Goal: Task Accomplishment & Management: Complete application form

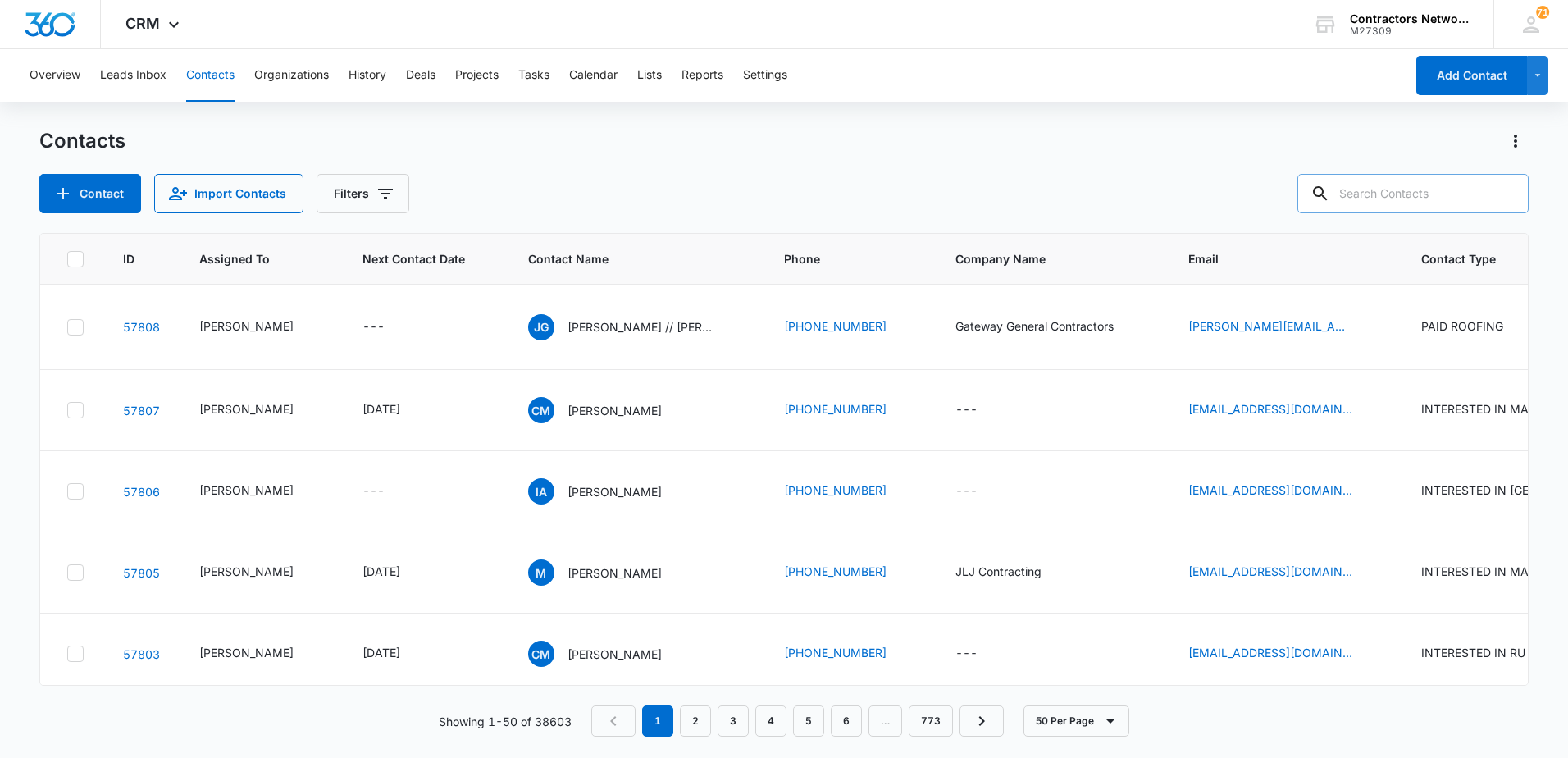
click at [1384, 195] on input "text" at bounding box center [1413, 193] width 231 height 39
drag, startPoint x: 1379, startPoint y: 197, endPoint x: 1229, endPoint y: 196, distance: 150.0
click at [1229, 196] on div "Contact Import Contacts Filters 630-" at bounding box center [784, 193] width 1489 height 39
type input "[PERSON_NAME]"
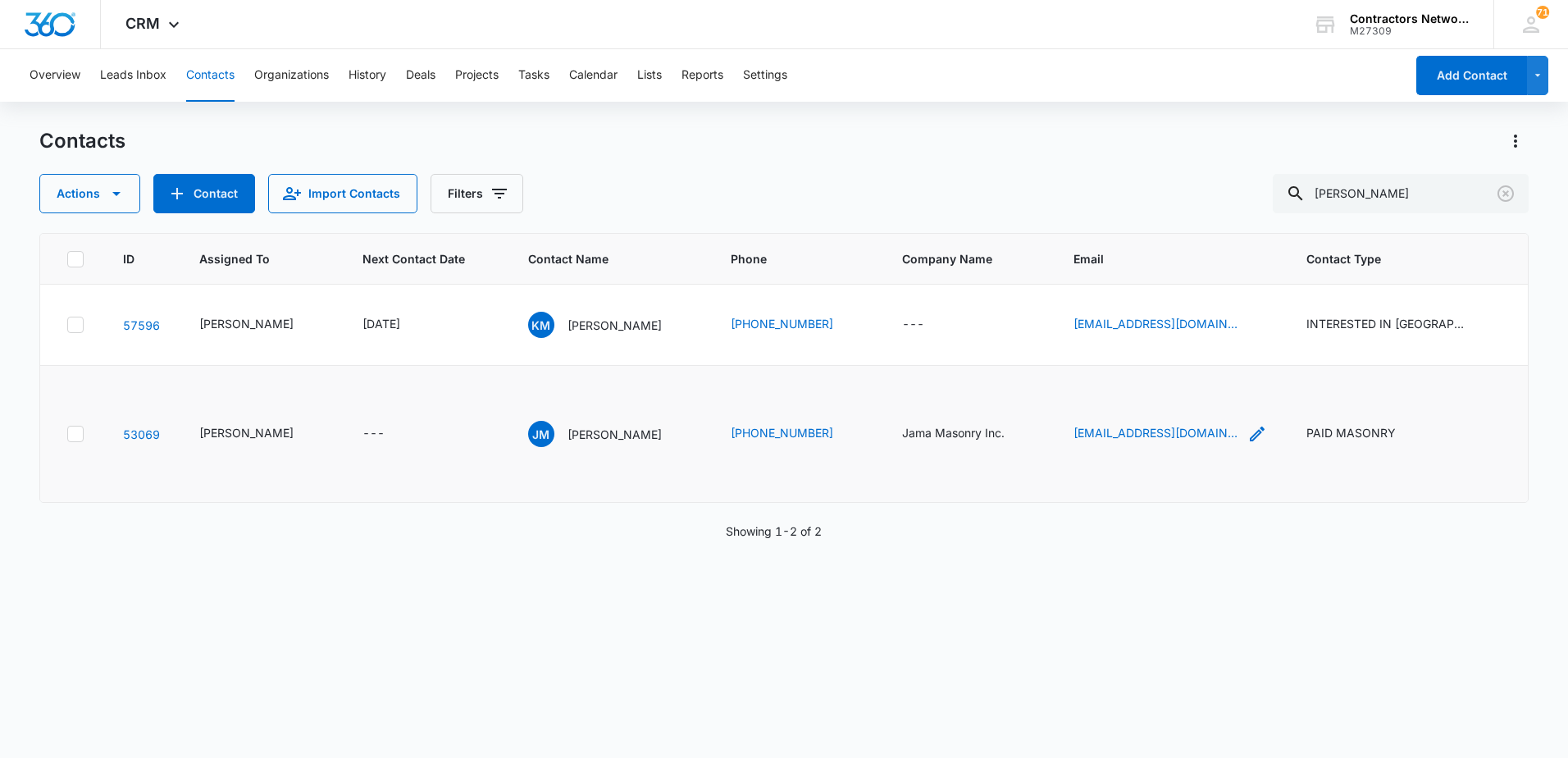
click at [1247, 443] on icon "Email - joseamendezchicles@gmail.com - Select to Edit Field" at bounding box center [1257, 434] width 20 height 20
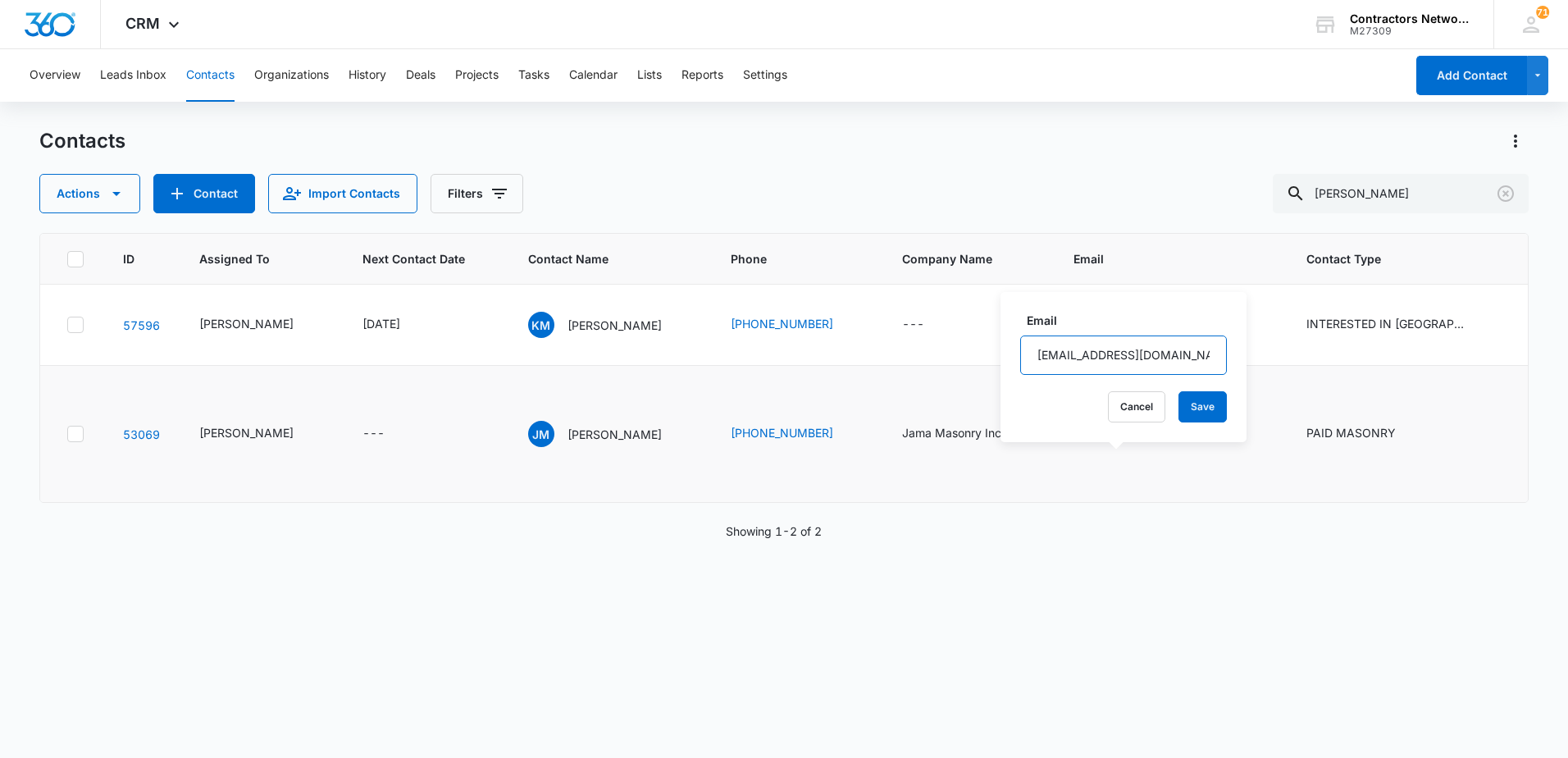
click at [1183, 357] on input "[EMAIL_ADDRESS][DOMAIN_NAME]" at bounding box center [1123, 355] width 206 height 39
click at [1182, 355] on input "[EMAIL_ADDRESS][DOMAIN_NAME]" at bounding box center [1123, 355] width 206 height 39
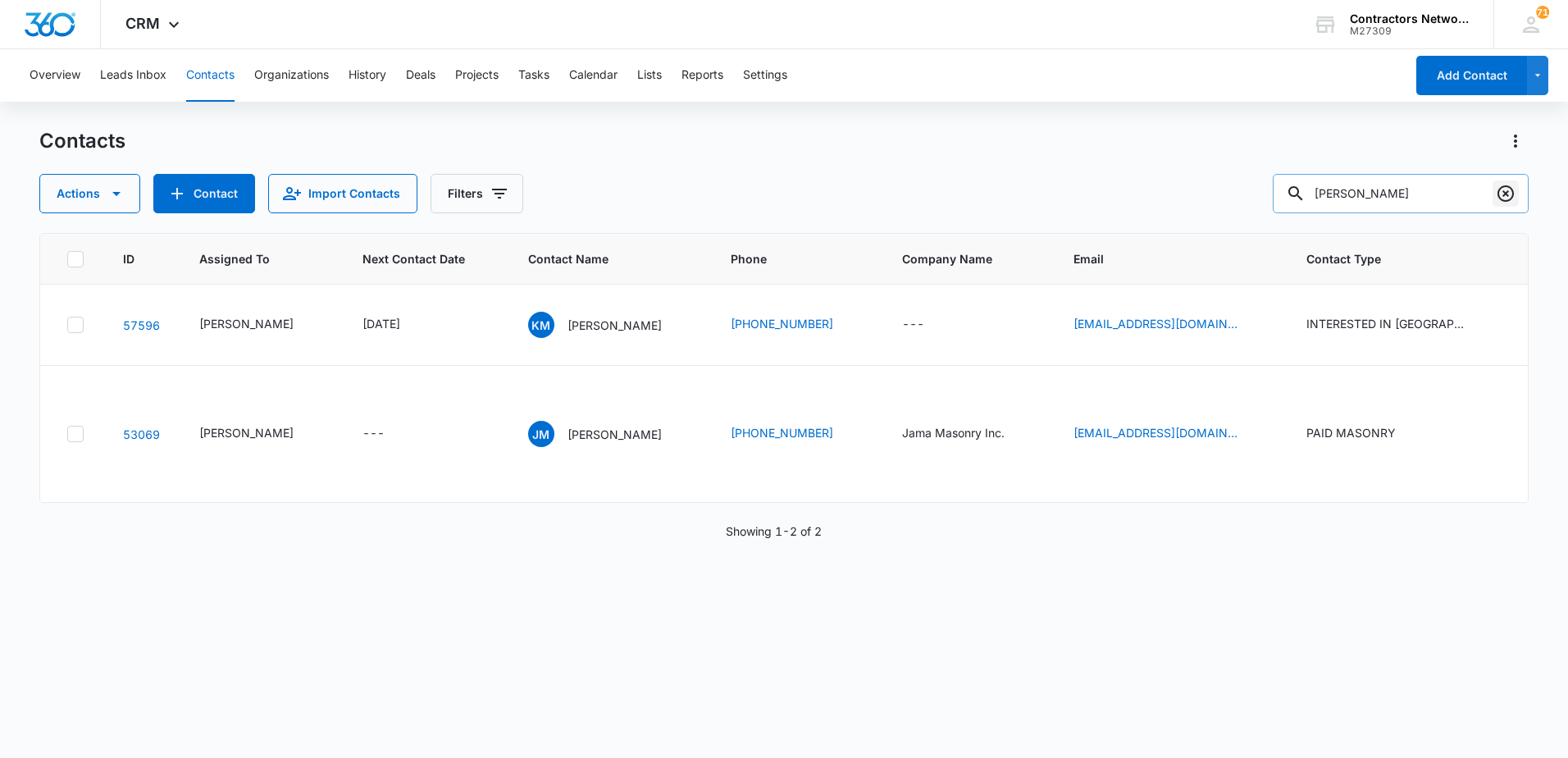
click at [1507, 194] on icon "Clear" at bounding box center [1506, 193] width 16 height 16
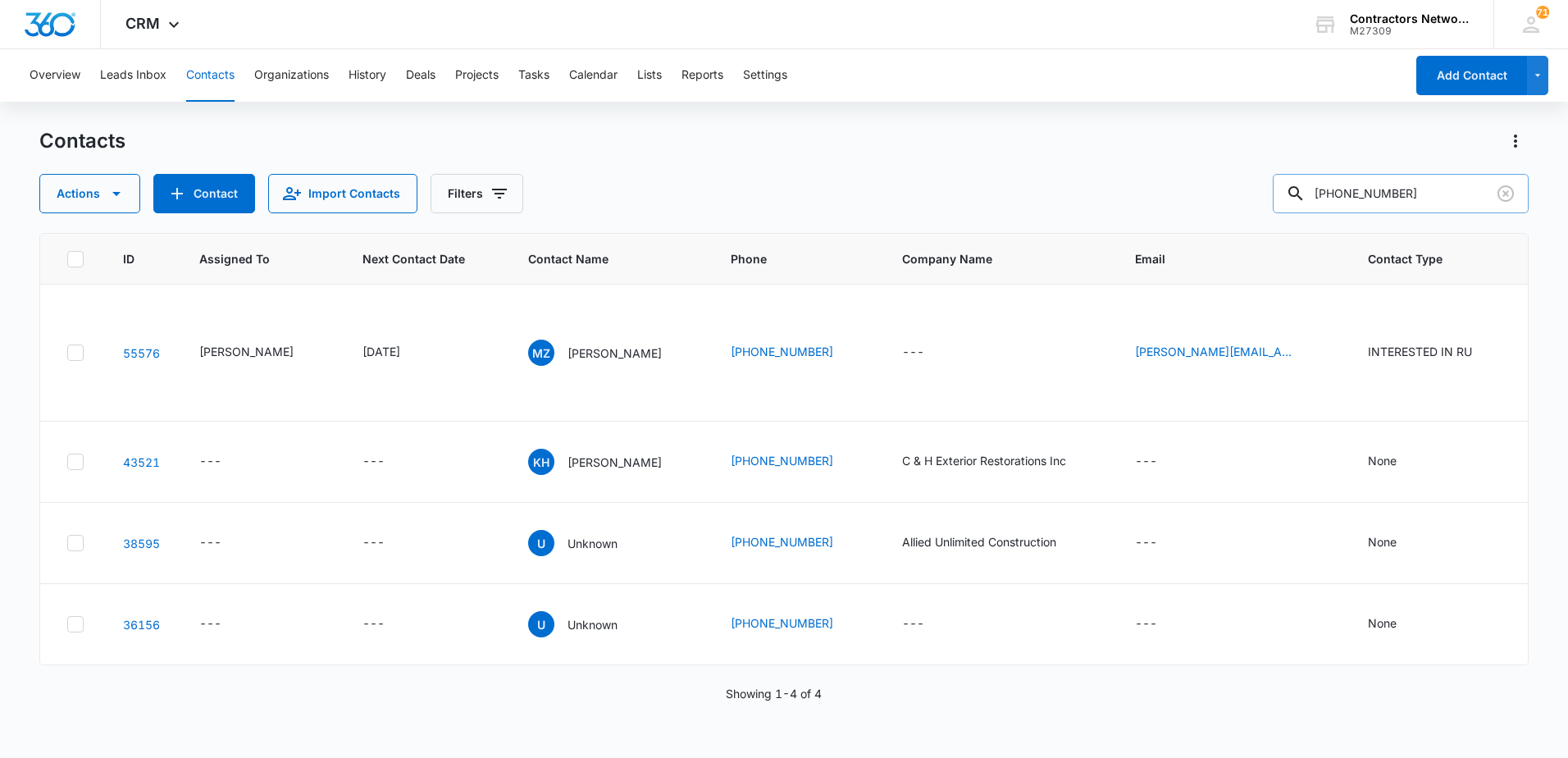
click at [1381, 200] on input "[PHONE_NUMBER]" at bounding box center [1401, 193] width 256 height 39
click at [1358, 201] on input "630-5518449" at bounding box center [1401, 193] width 256 height 39
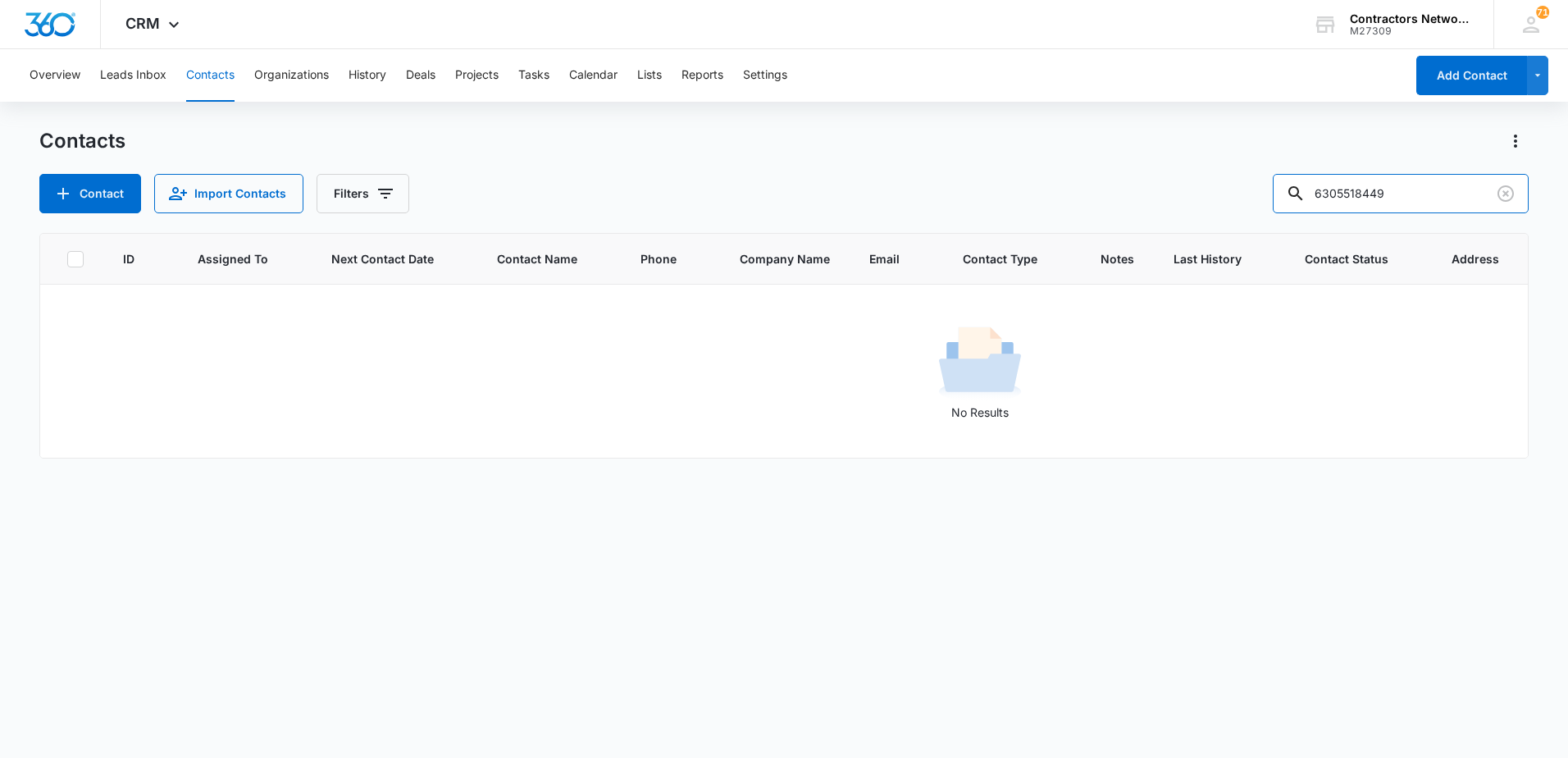
drag, startPoint x: 1369, startPoint y: 200, endPoint x: 1206, endPoint y: 192, distance: 163.2
click at [1206, 192] on div "Contact Import Contacts Filters 6305518449" at bounding box center [784, 193] width 1489 height 39
type input "8449"
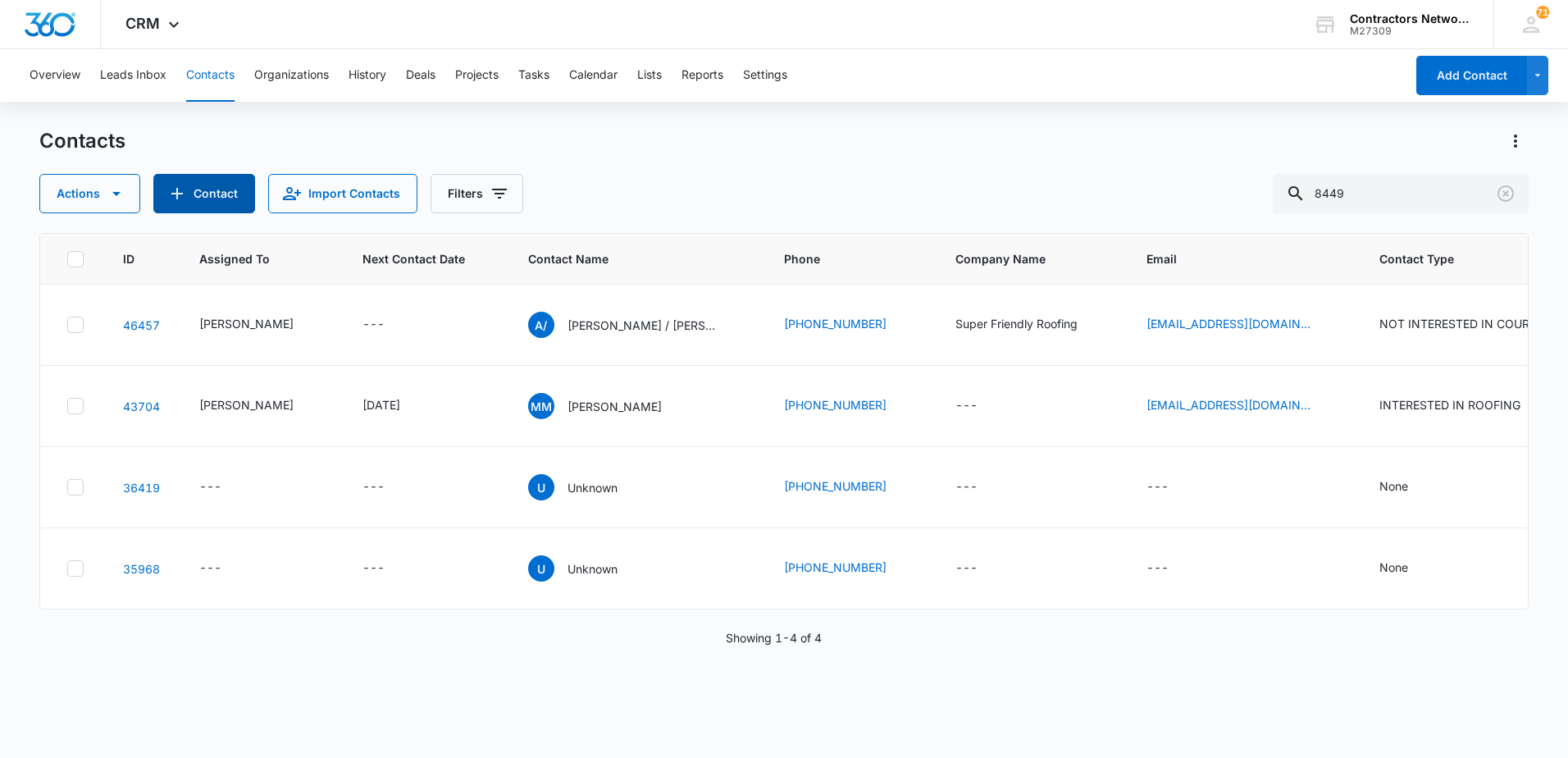
click at [203, 191] on button "Contact" at bounding box center [204, 193] width 102 height 39
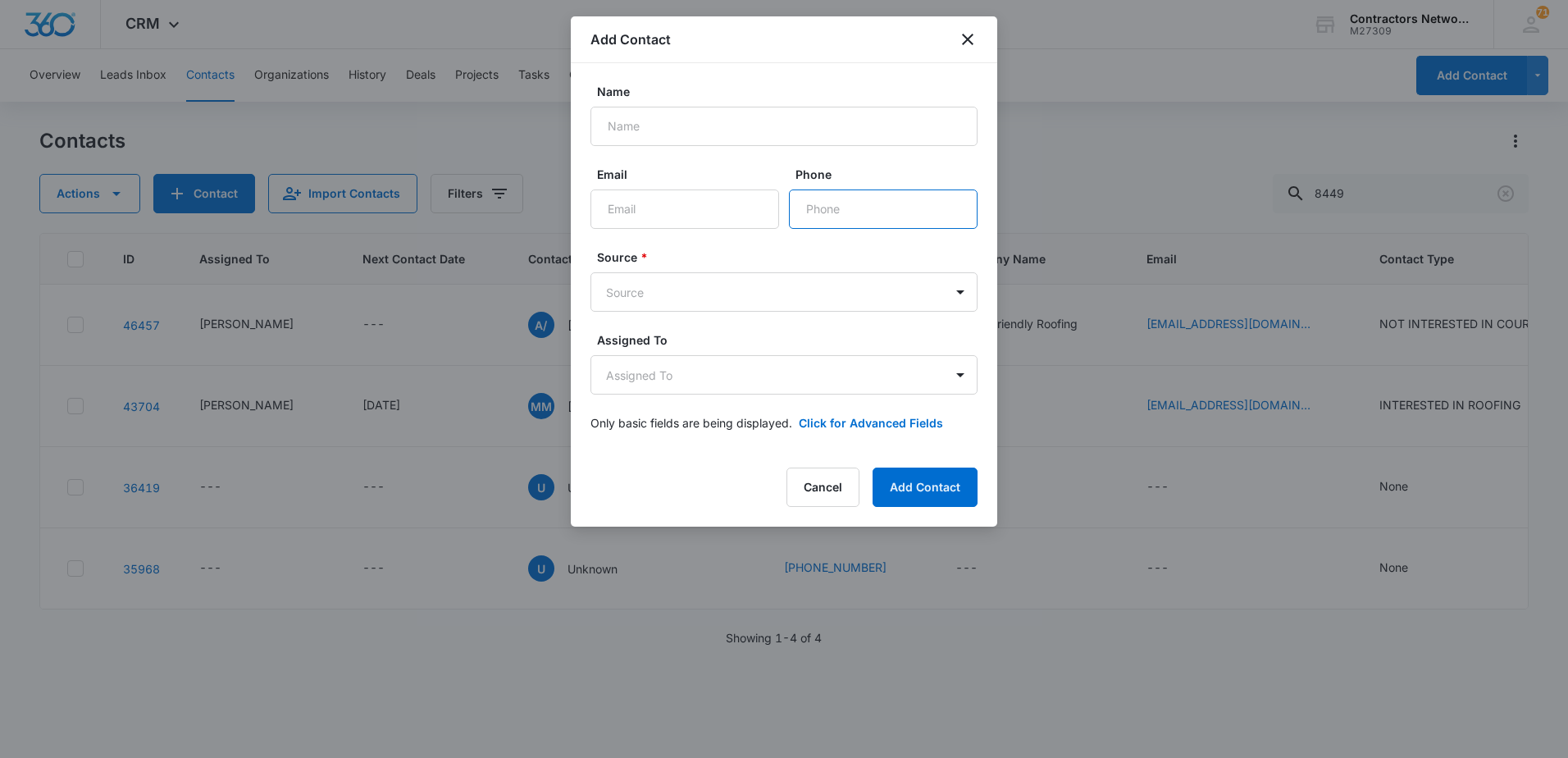
click at [885, 217] on input "Phone" at bounding box center [883, 208] width 189 height 39
type input "[PHONE_NUMBER]"
click at [901, 131] on input "Name" at bounding box center [783, 126] width 387 height 39
type input "[PERSON_NAME]"
click at [888, 291] on body "CRM Apps Reputation Websites Forms CRM Email Social Shop Payments POS Content A…" at bounding box center [784, 379] width 1568 height 758
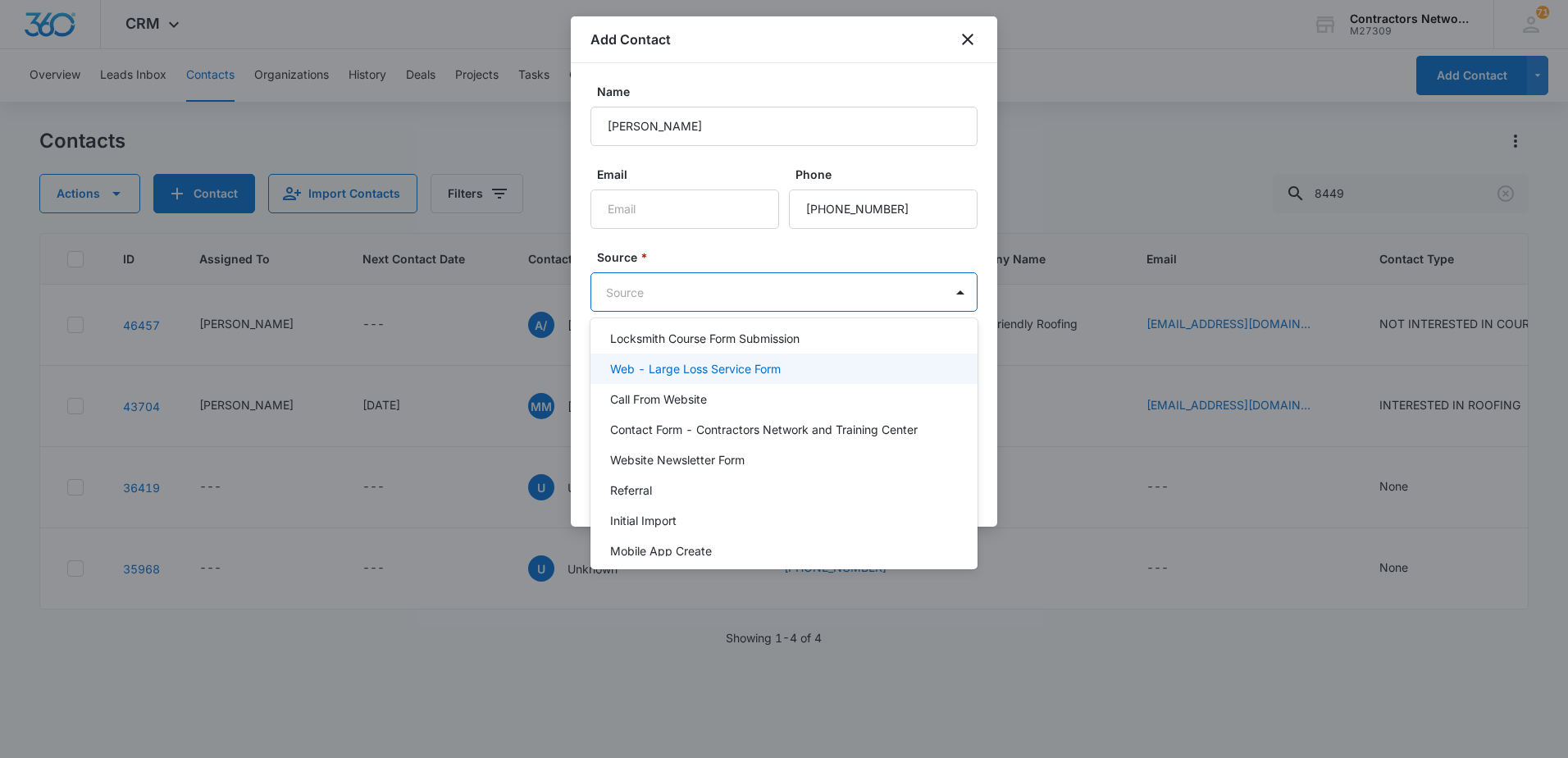
scroll to position [164, 0]
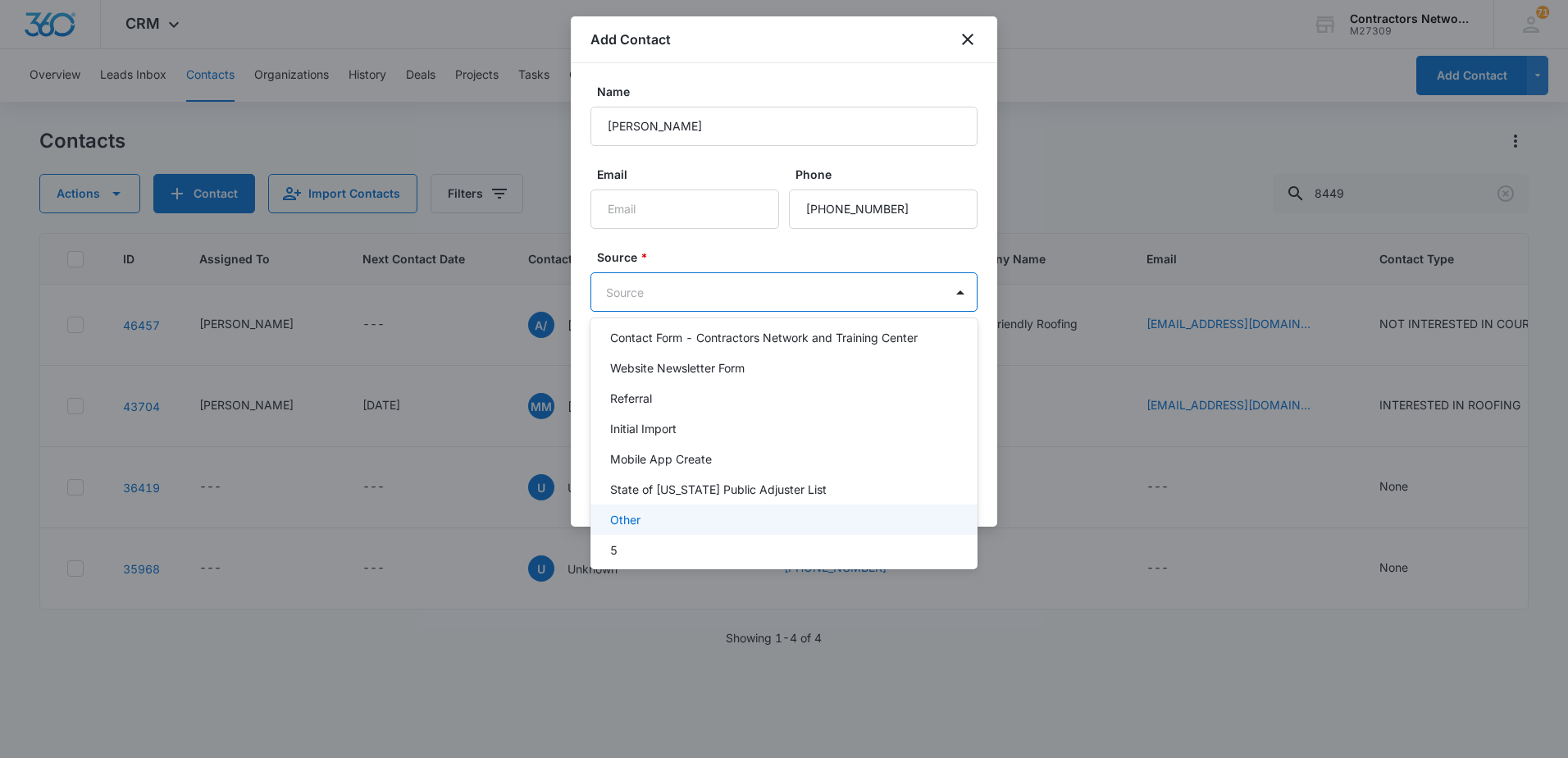
click at [630, 523] on p "Other" at bounding box center [626, 520] width 31 height 17
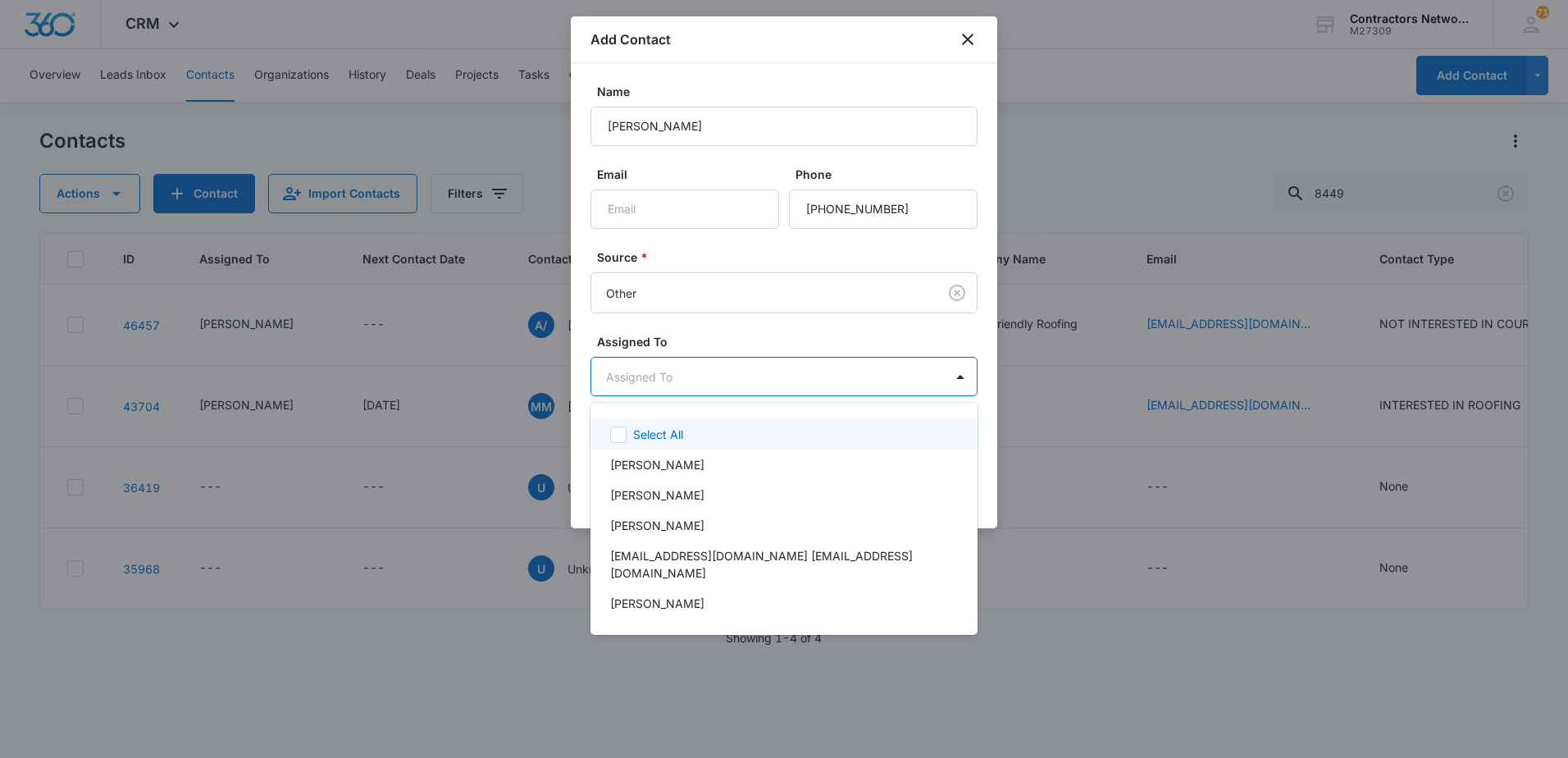
click at [707, 376] on body "CRM Apps Reputation Websites Forms CRM Email Social Shop Payments POS Content A…" at bounding box center [784, 379] width 1568 height 758
click at [637, 467] on p "[PERSON_NAME]" at bounding box center [657, 464] width 94 height 17
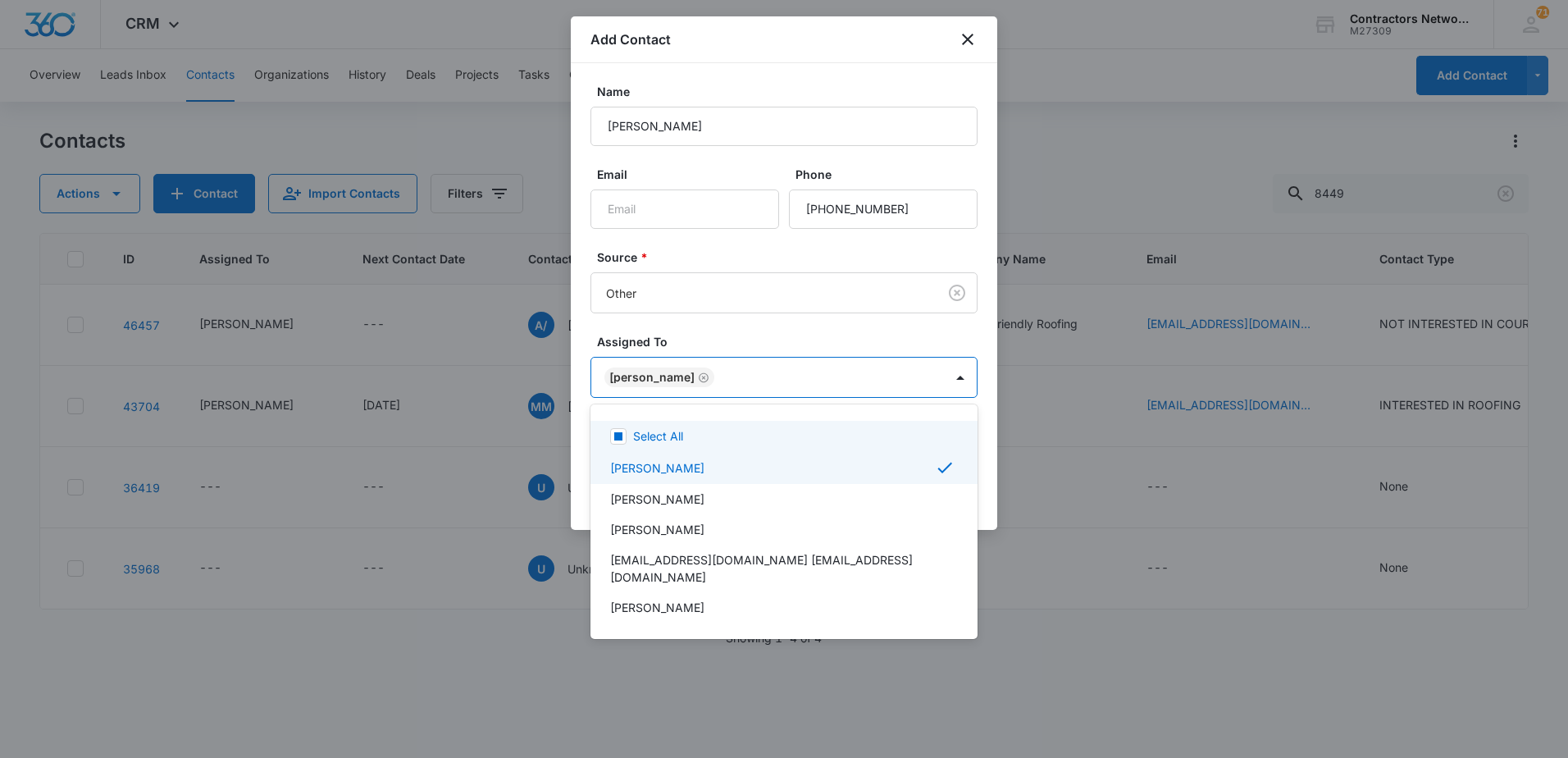
click at [726, 332] on div at bounding box center [784, 379] width 1568 height 758
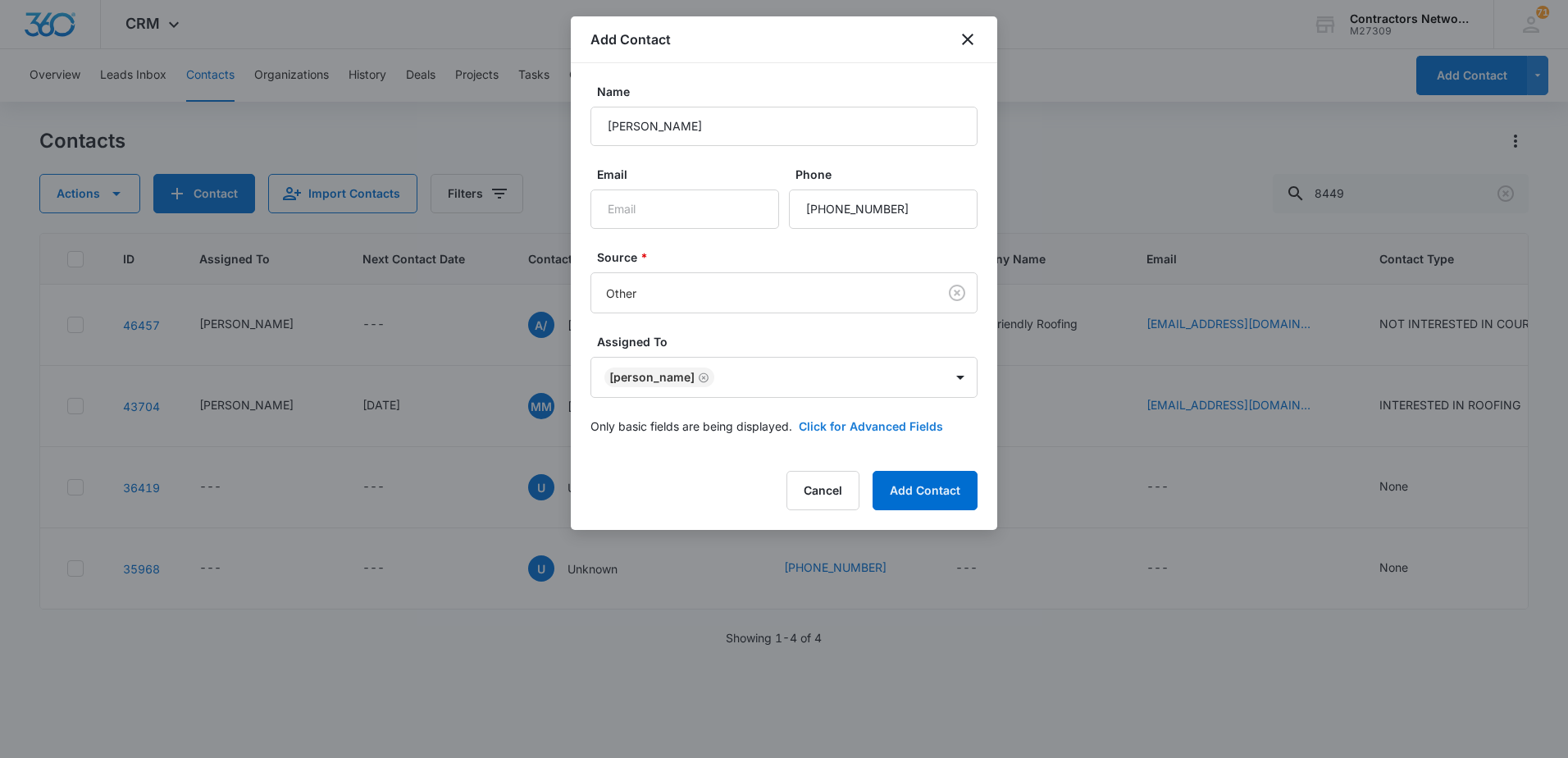
click at [859, 426] on button "Click for Advanced Fields" at bounding box center [871, 426] width 144 height 17
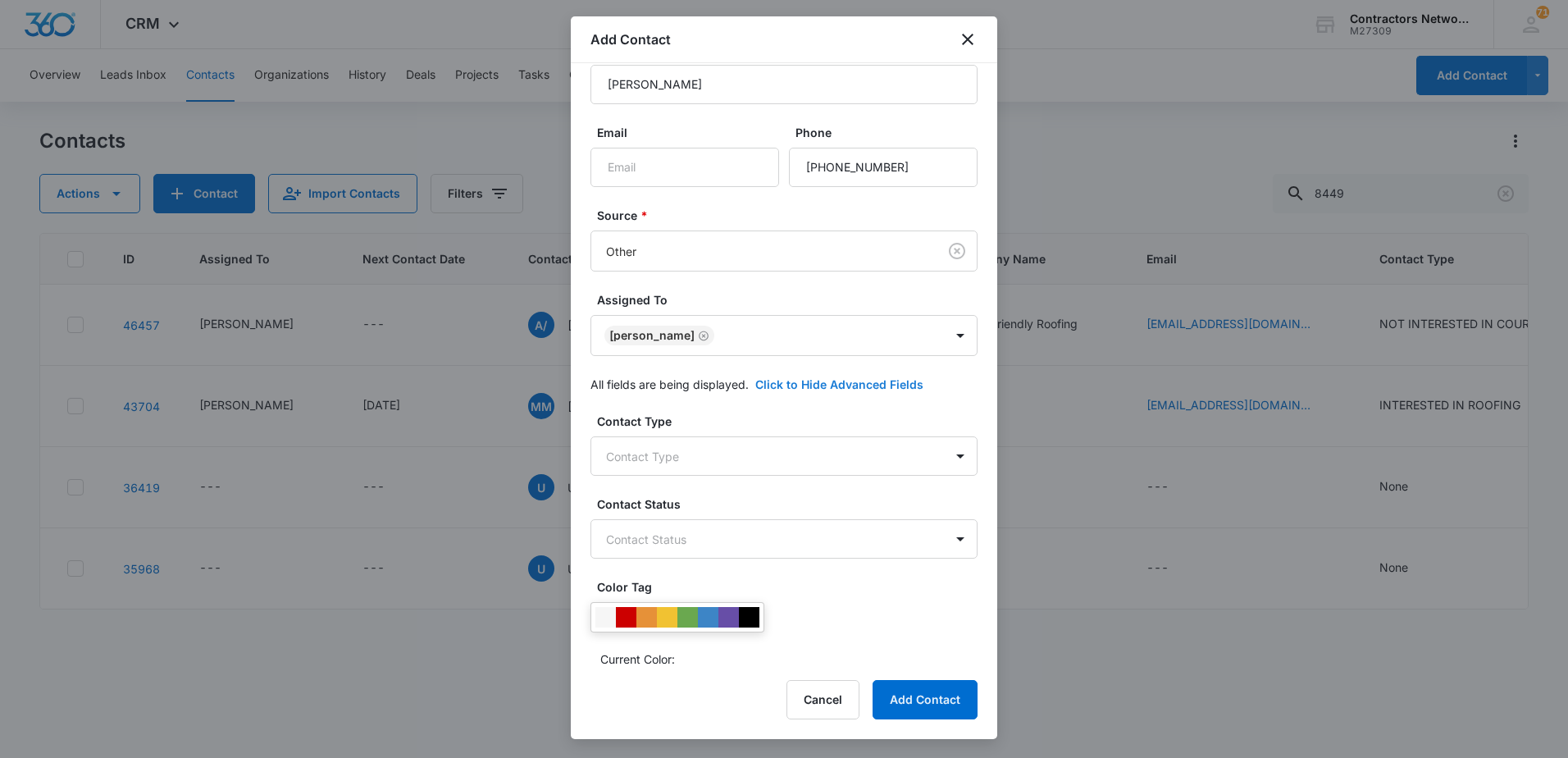
scroll to position [82, 0]
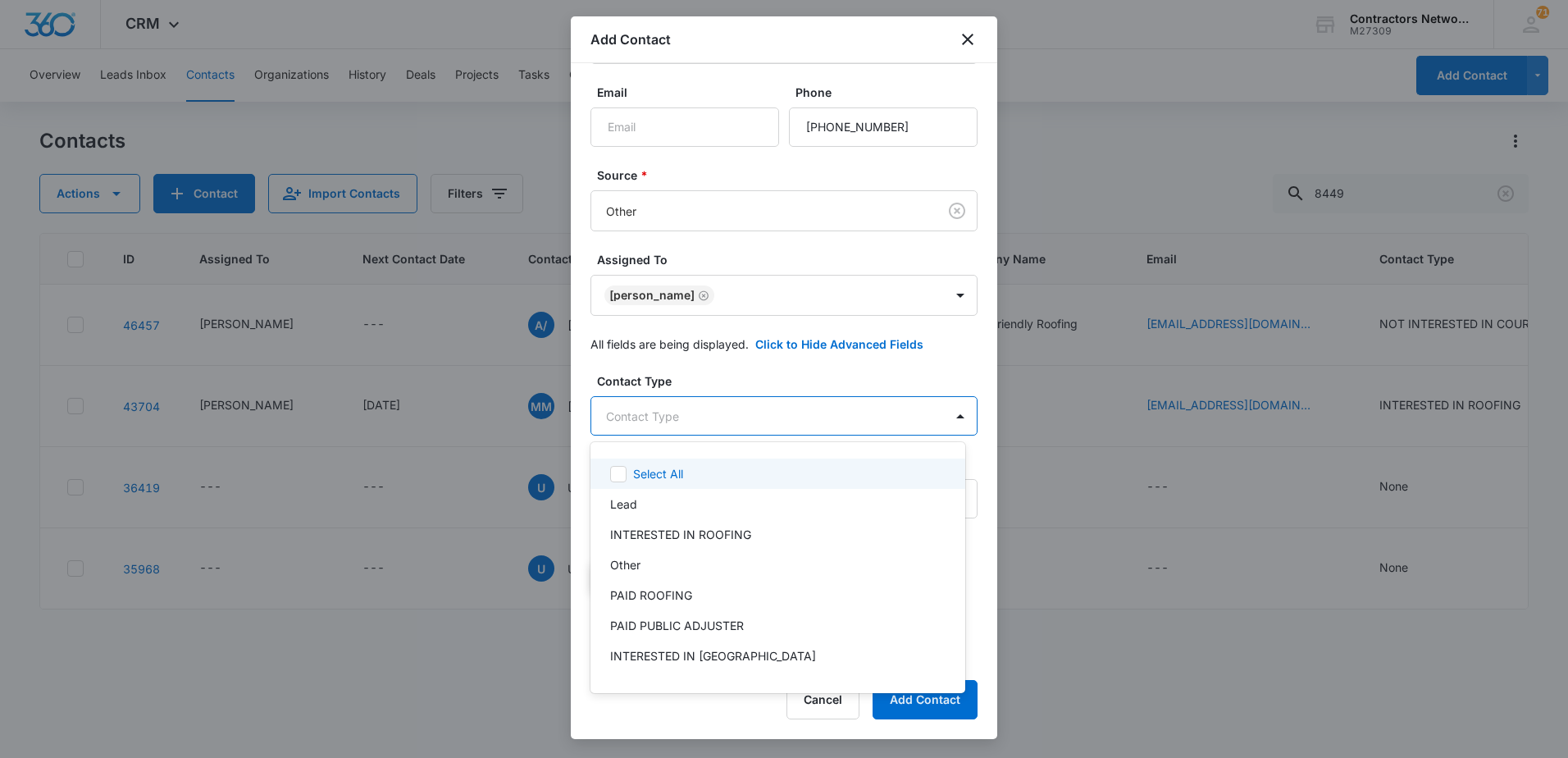
click at [682, 422] on body "CRM Apps Reputation Websites Forms CRM Email Social Shop Payments POS Content A…" at bounding box center [784, 379] width 1568 height 758
click at [743, 371] on div at bounding box center [784, 379] width 1568 height 758
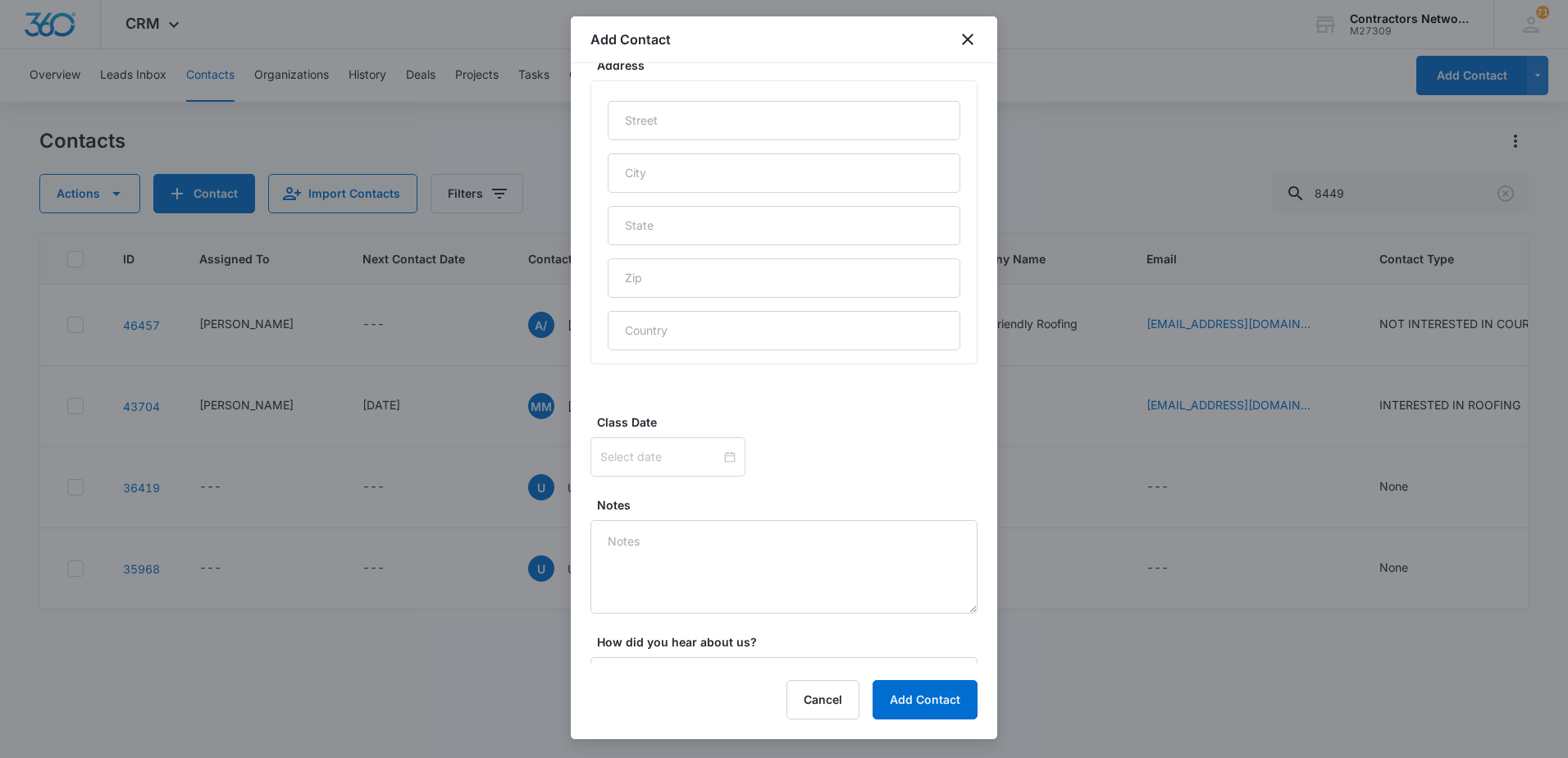
scroll to position [888, 0]
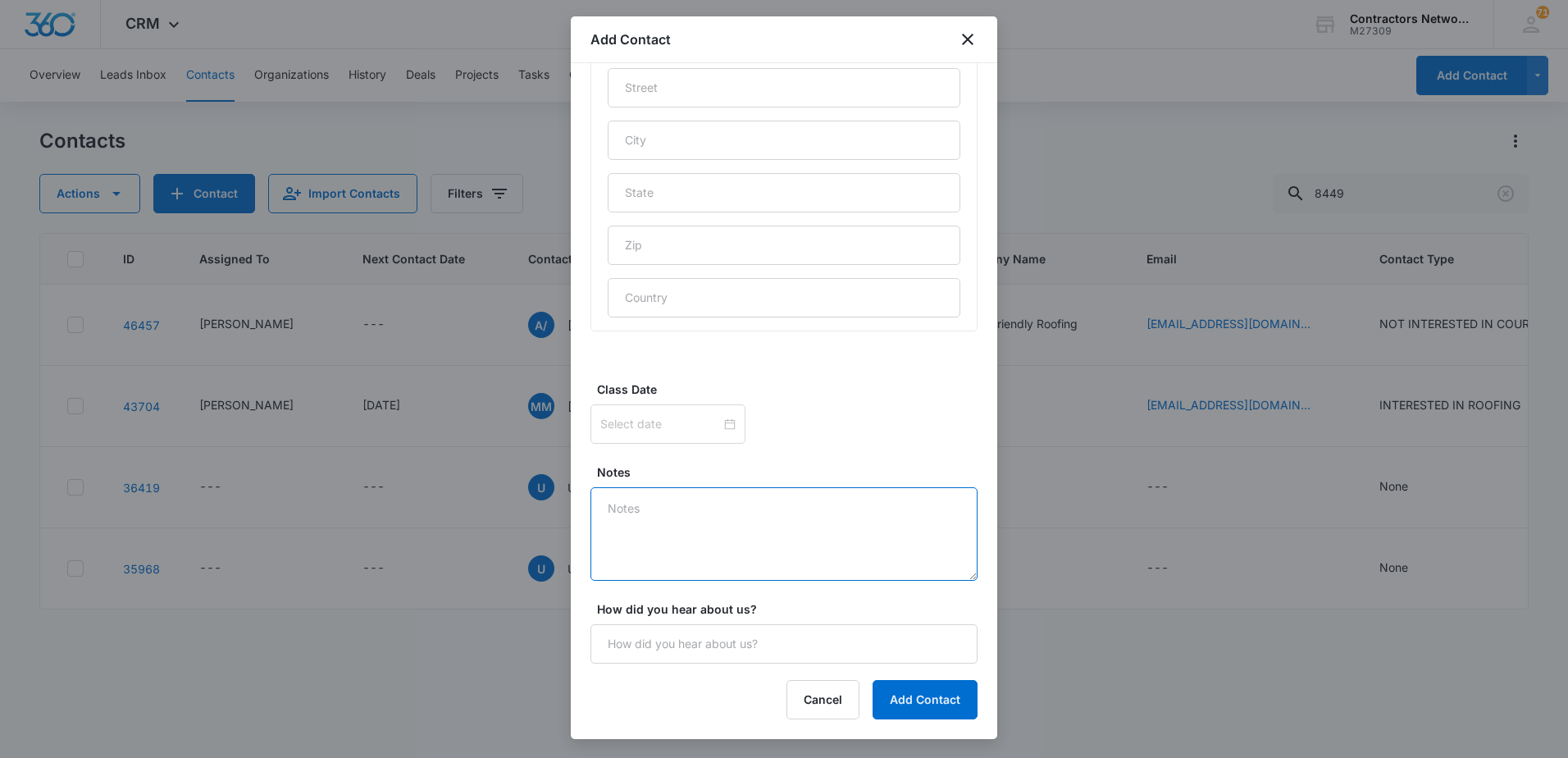
click at [693, 542] on textarea "Notes" at bounding box center [783, 533] width 387 height 93
type textarea "[DATE] Missed call 4:21pm // 4:28pm called back and left a msg"
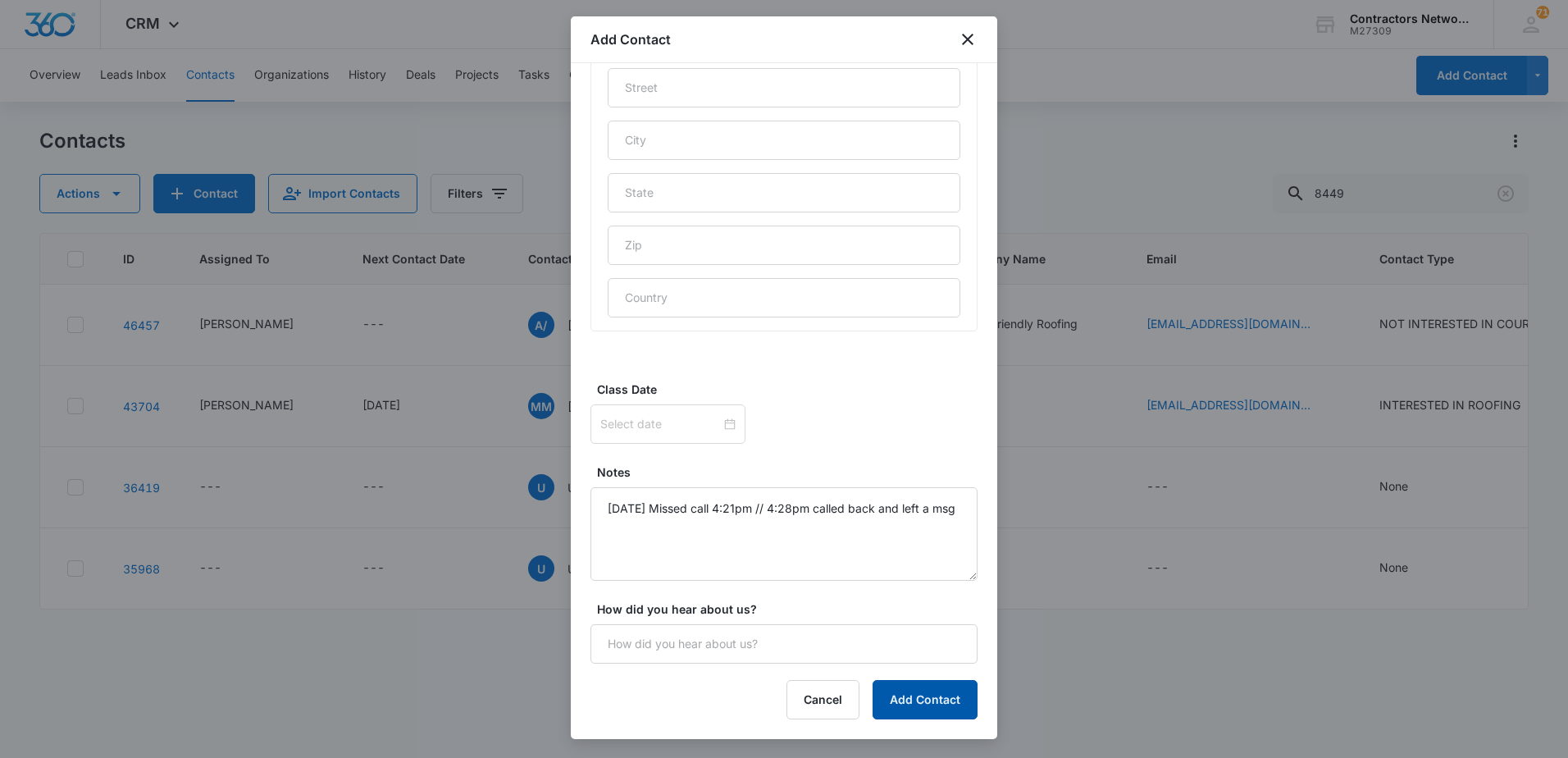
click at [918, 690] on button "Add Contact" at bounding box center [925, 699] width 105 height 39
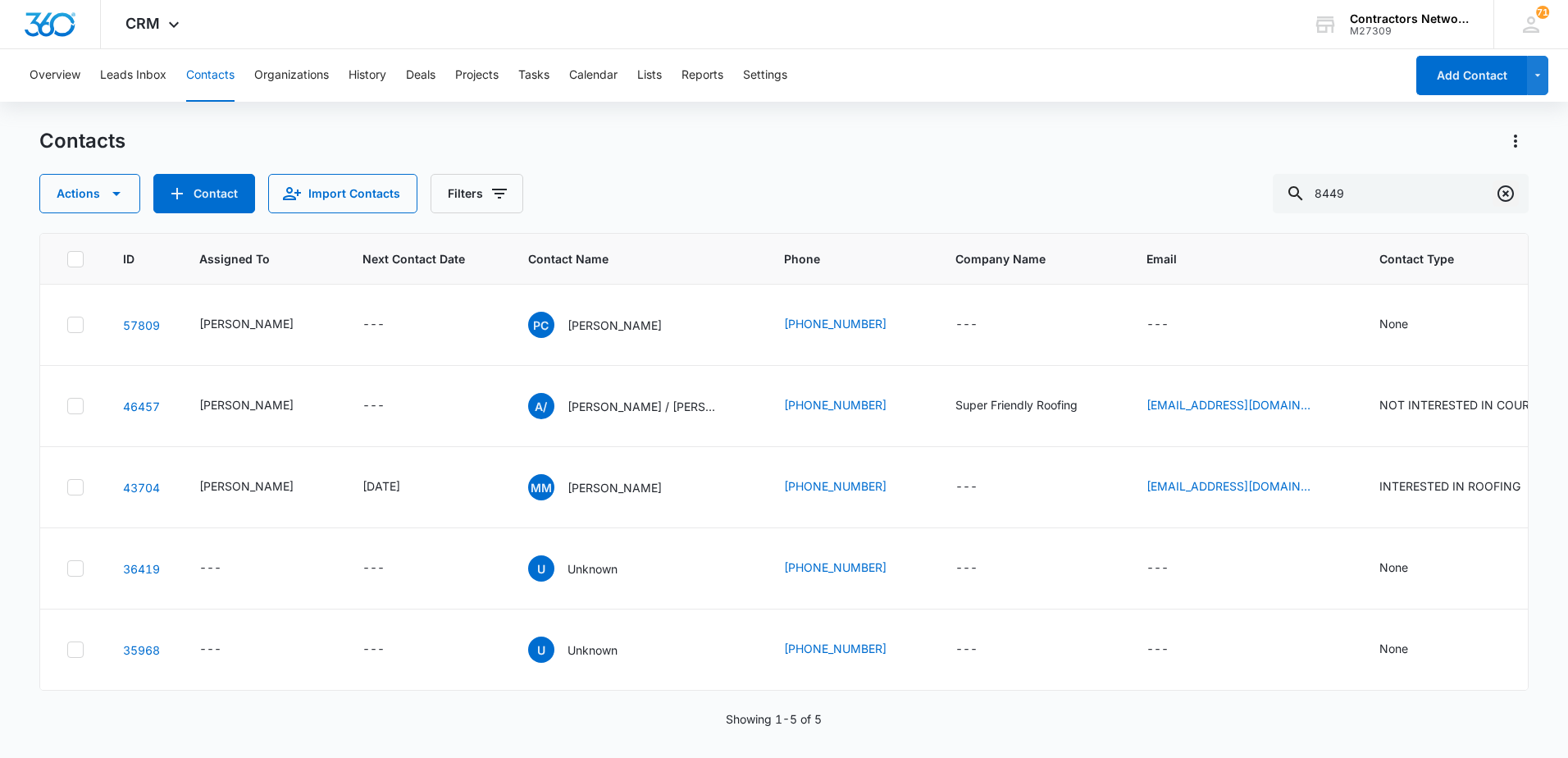
click at [1502, 190] on icon "Clear" at bounding box center [1506, 193] width 20 height 20
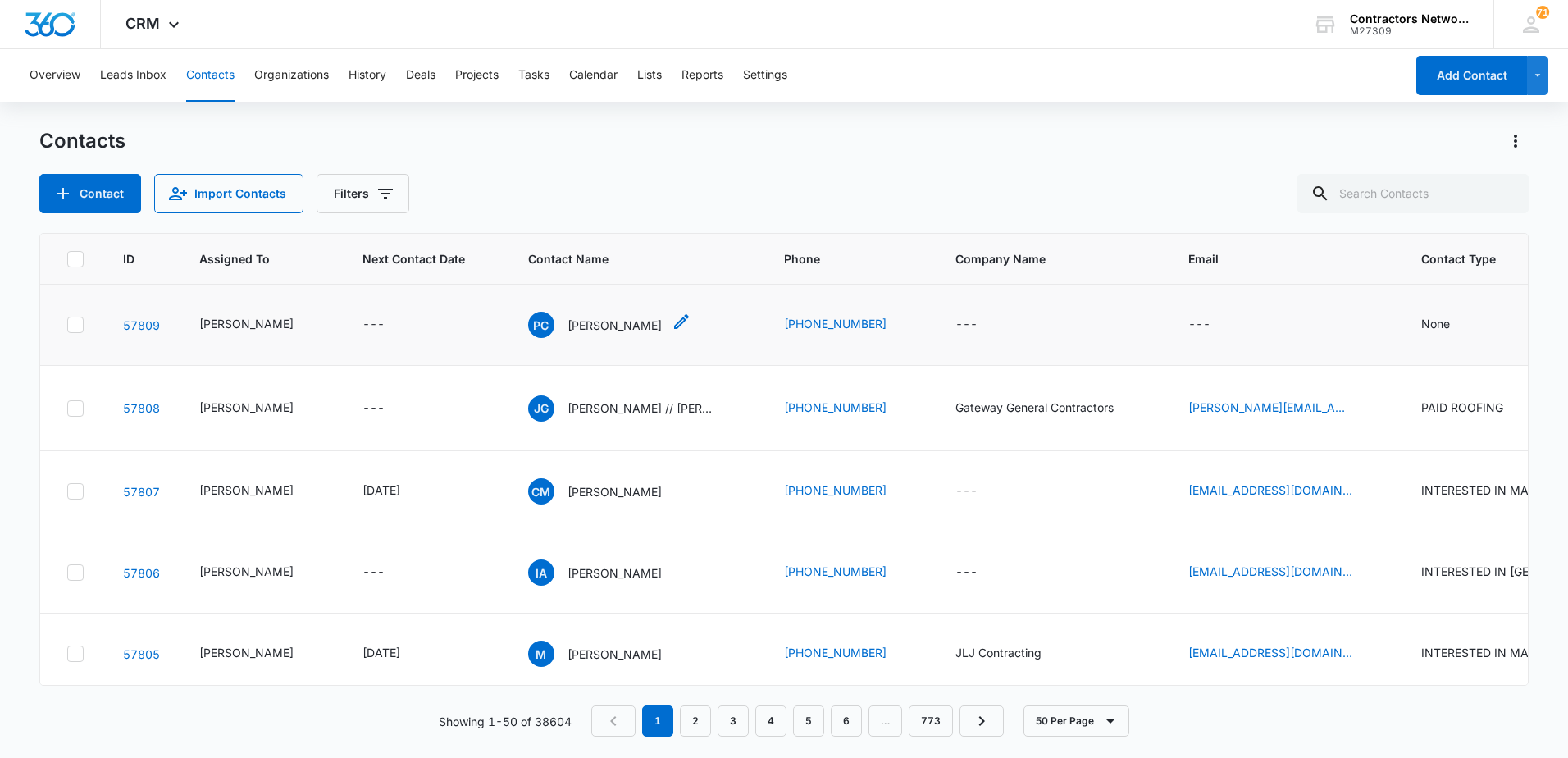
click at [594, 321] on p "[PERSON_NAME]" at bounding box center [615, 325] width 94 height 17
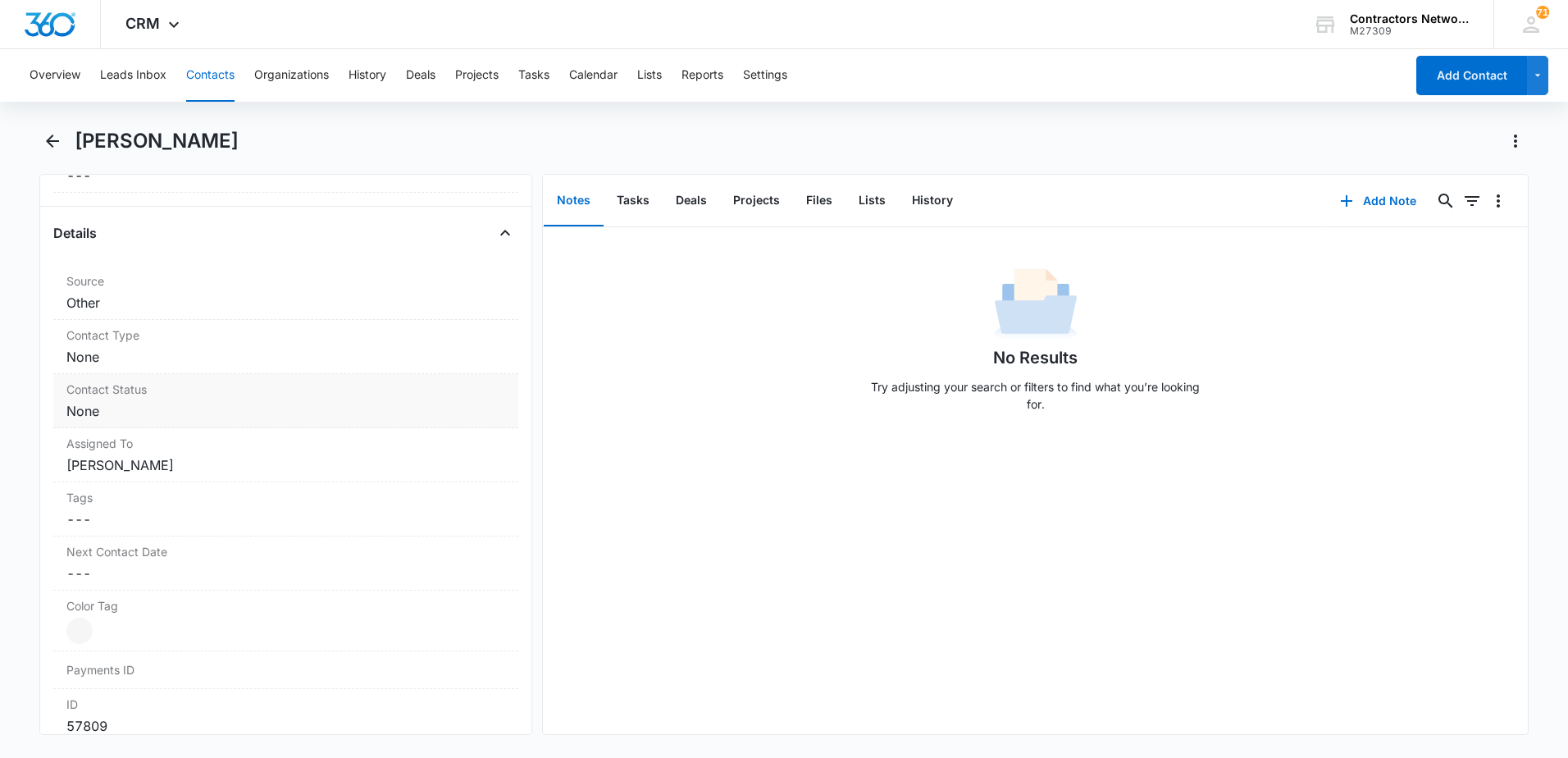
scroll to position [656, 0]
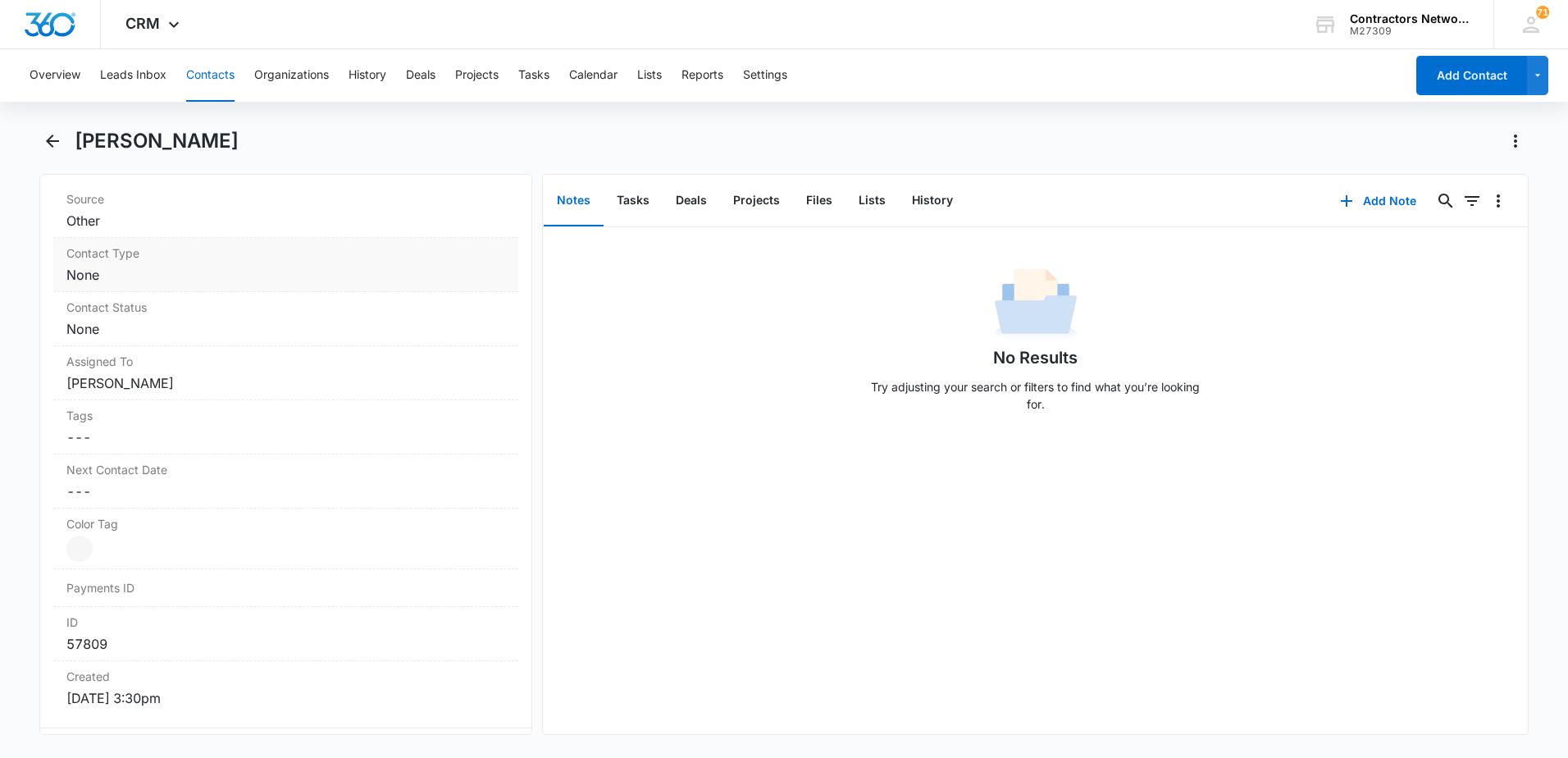
click at [212, 272] on dd "Cancel Save Changes None" at bounding box center [285, 274] width 439 height 20
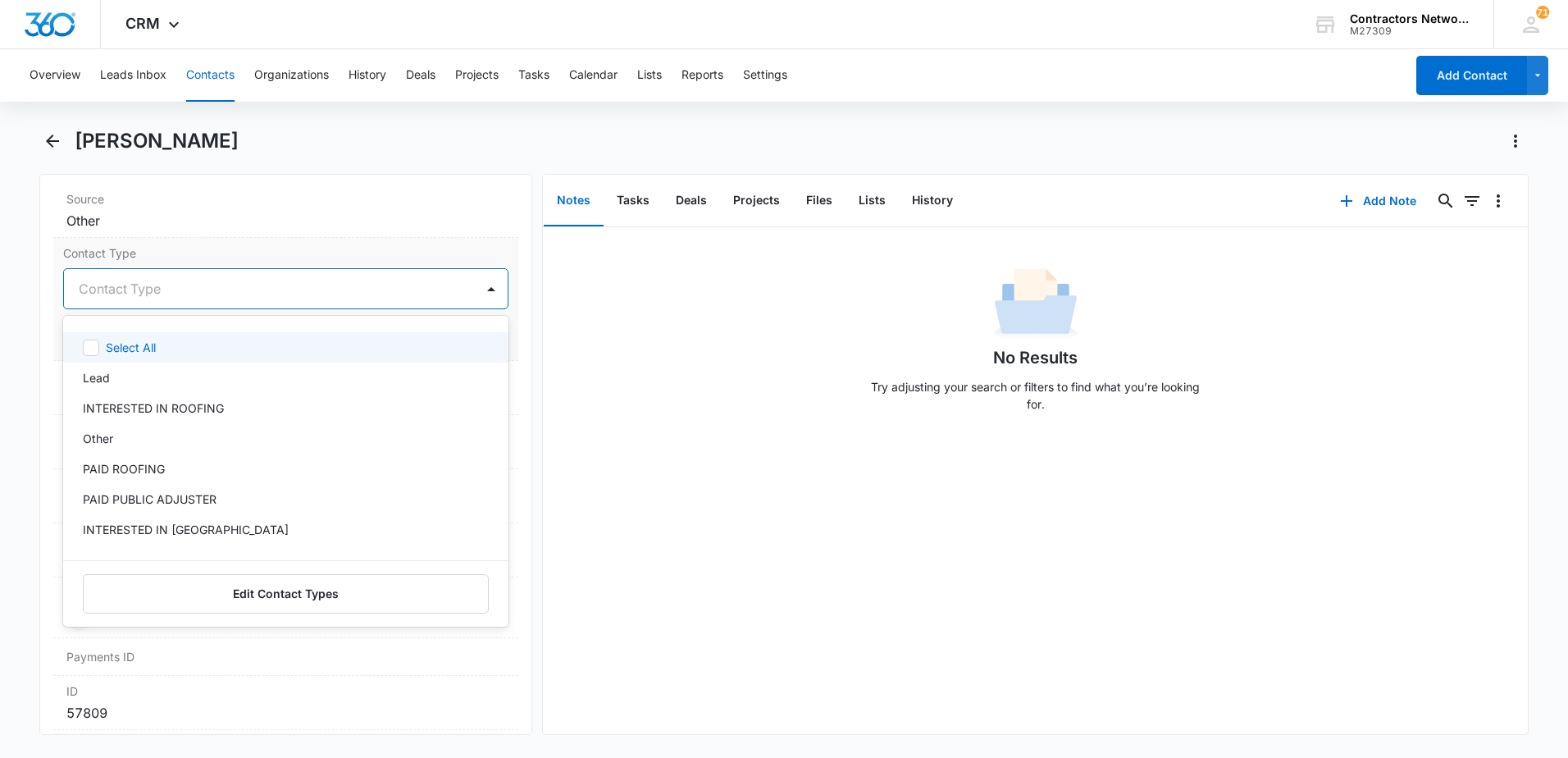
click at [202, 294] on div at bounding box center [266, 289] width 375 height 23
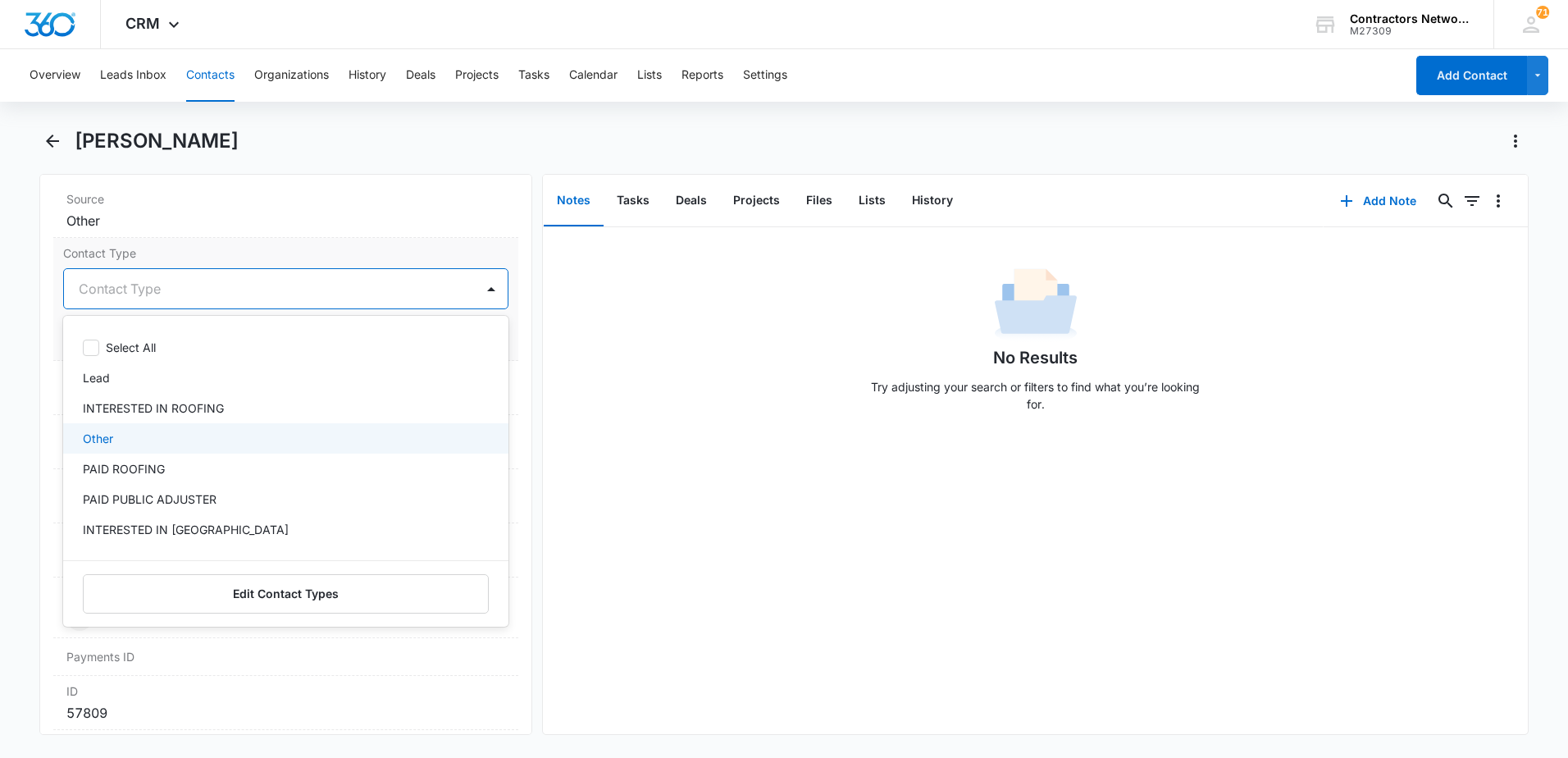
click at [181, 435] on div "Other" at bounding box center [284, 438] width 403 height 17
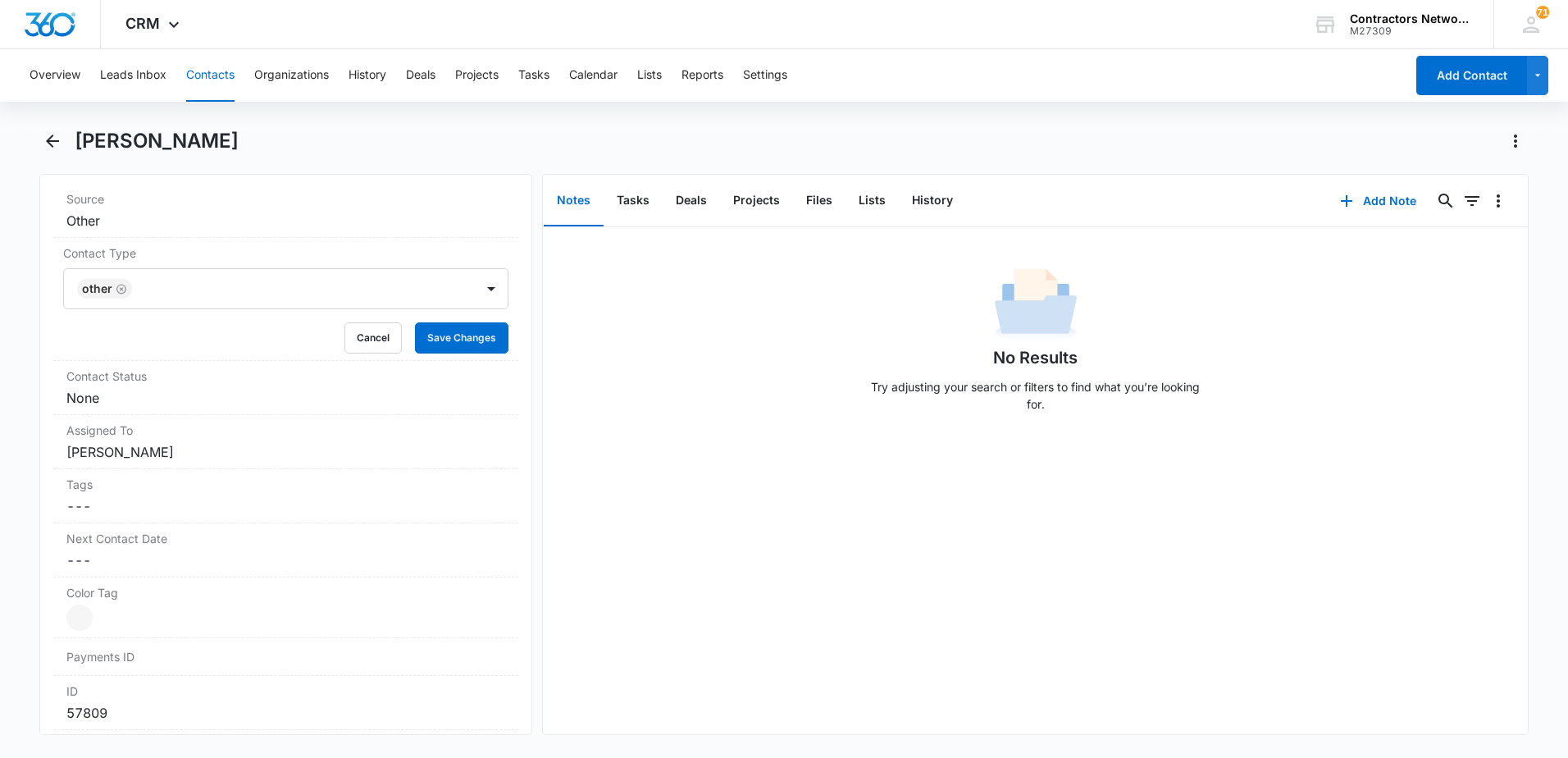
click at [593, 459] on div "No Results Try adjusting your search or filters to find what you’re looking for." at bounding box center [1035, 481] width 986 height 507
click at [442, 335] on button "Save Changes" at bounding box center [462, 338] width 93 height 31
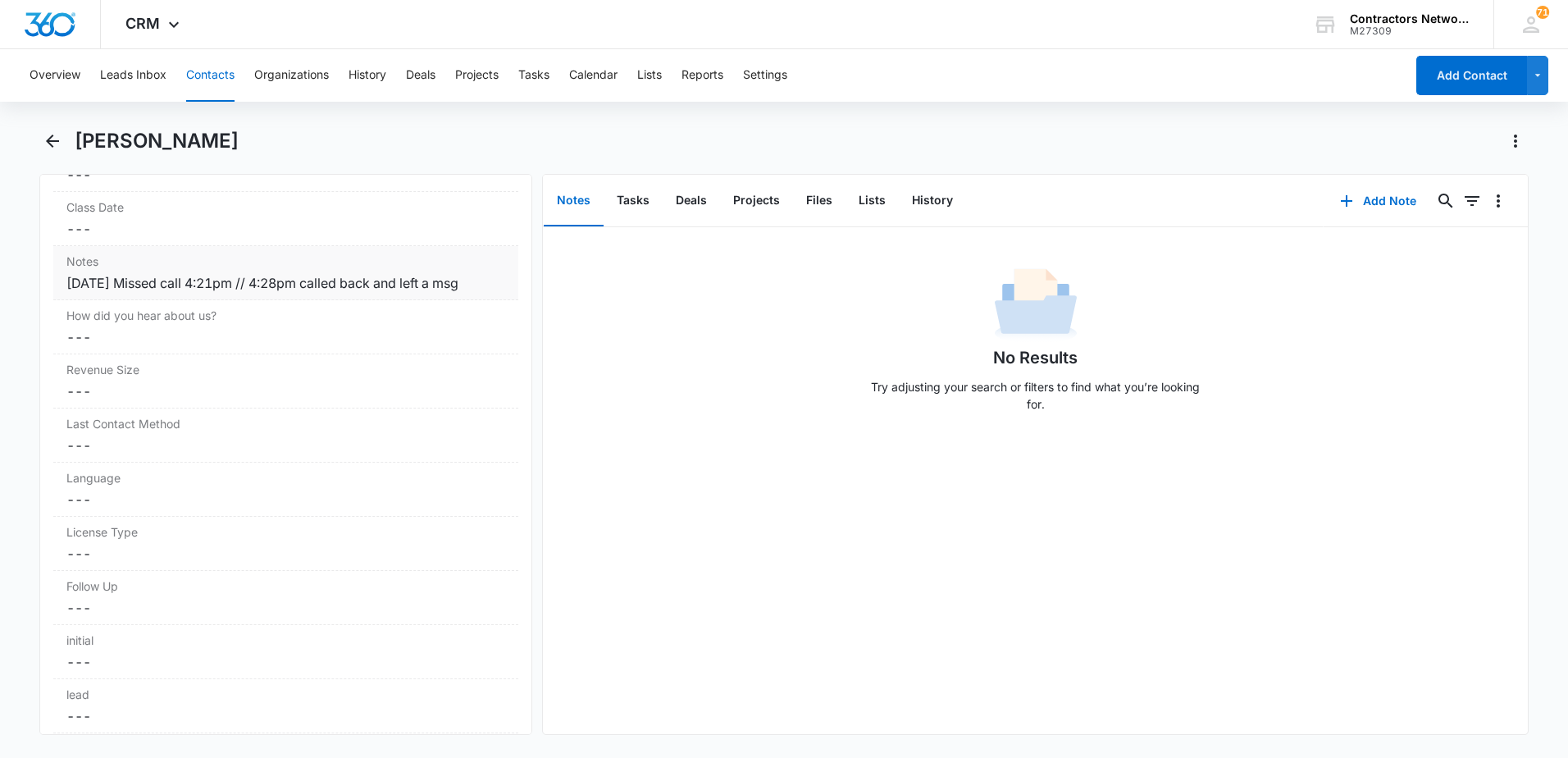
scroll to position [1981, 0]
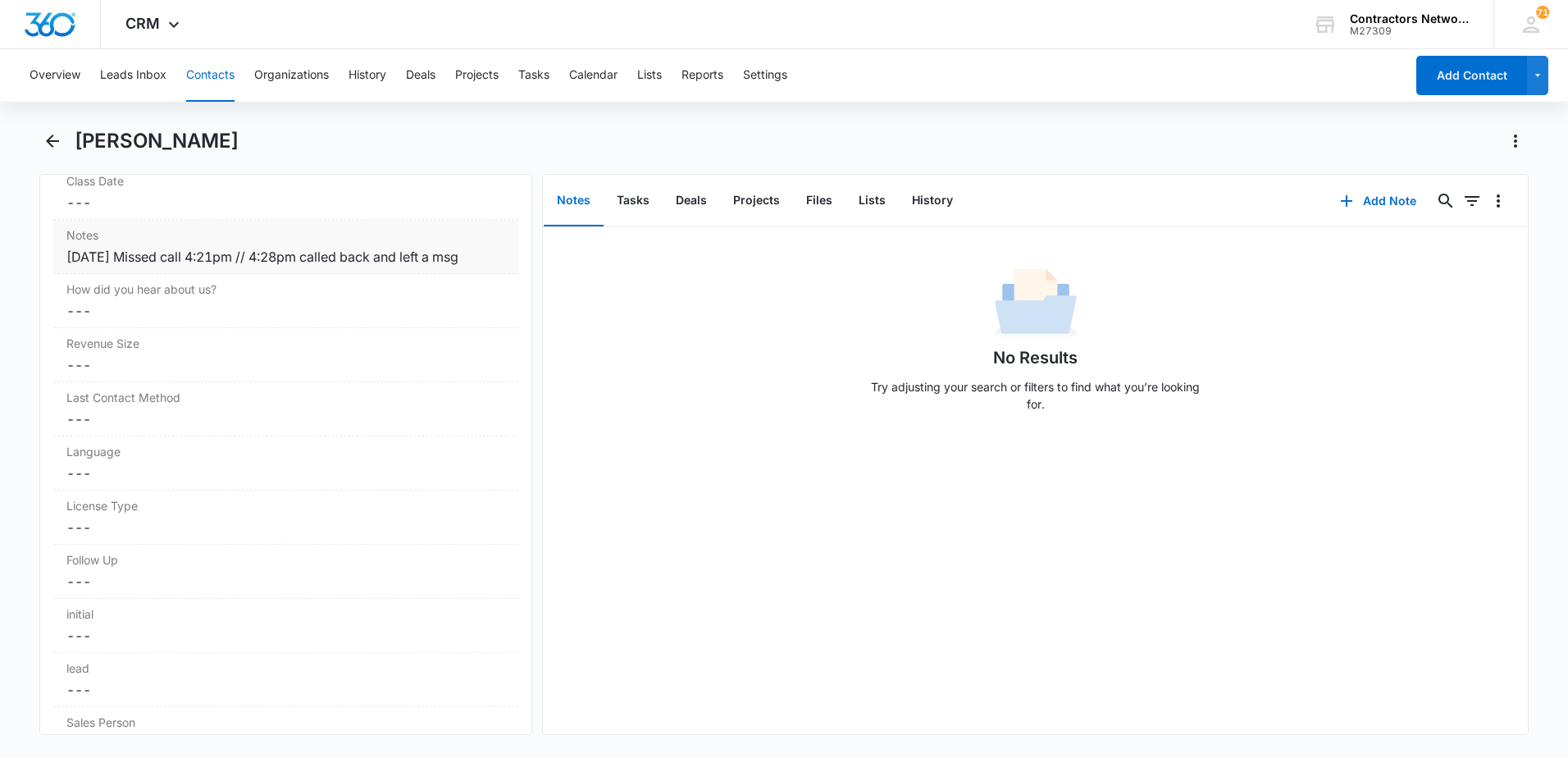
click at [484, 258] on div "[DATE] Missed call 4:21pm // 4:28pm called back and left a msg" at bounding box center [285, 256] width 439 height 20
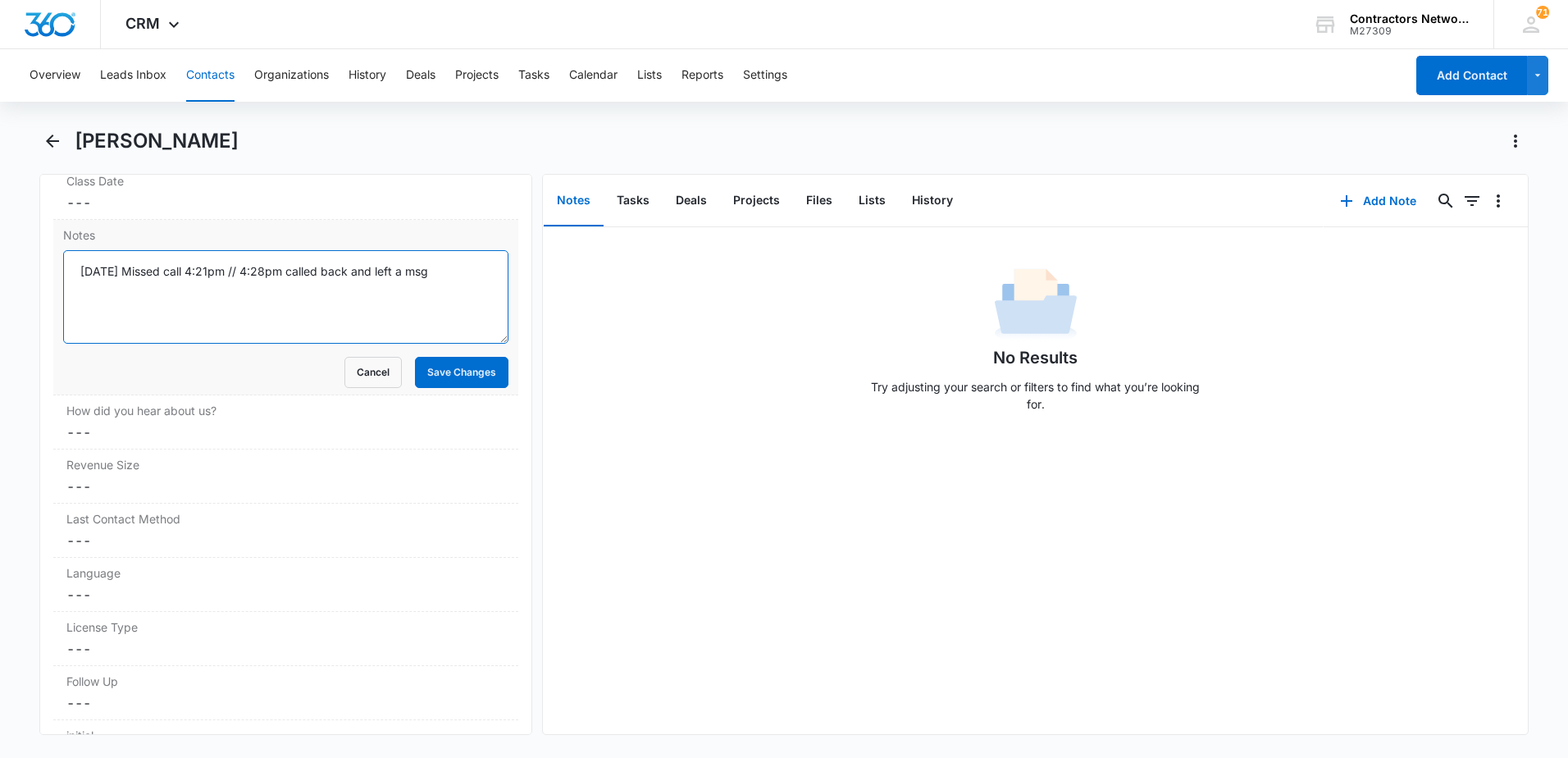
click at [475, 275] on textarea "[DATE] Missed call 4:21pm // 4:28pm called back and left a msg" at bounding box center [286, 296] width 445 height 93
type textarea "[DATE] Missed call 4:21pm // 4:28pm called back and left a msg // [PERSON_NAME]…"
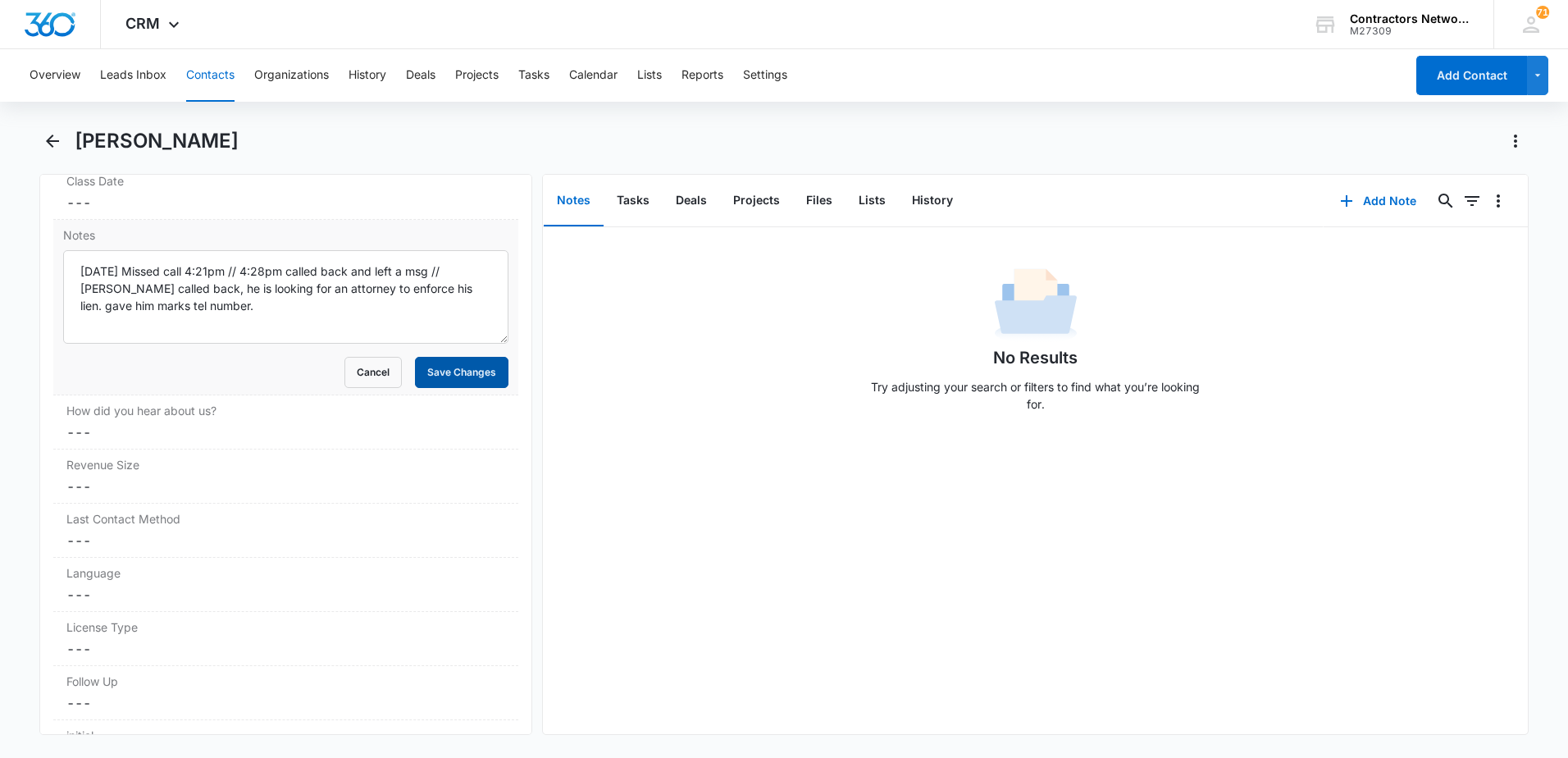
click at [421, 375] on button "Save Changes" at bounding box center [462, 372] width 93 height 31
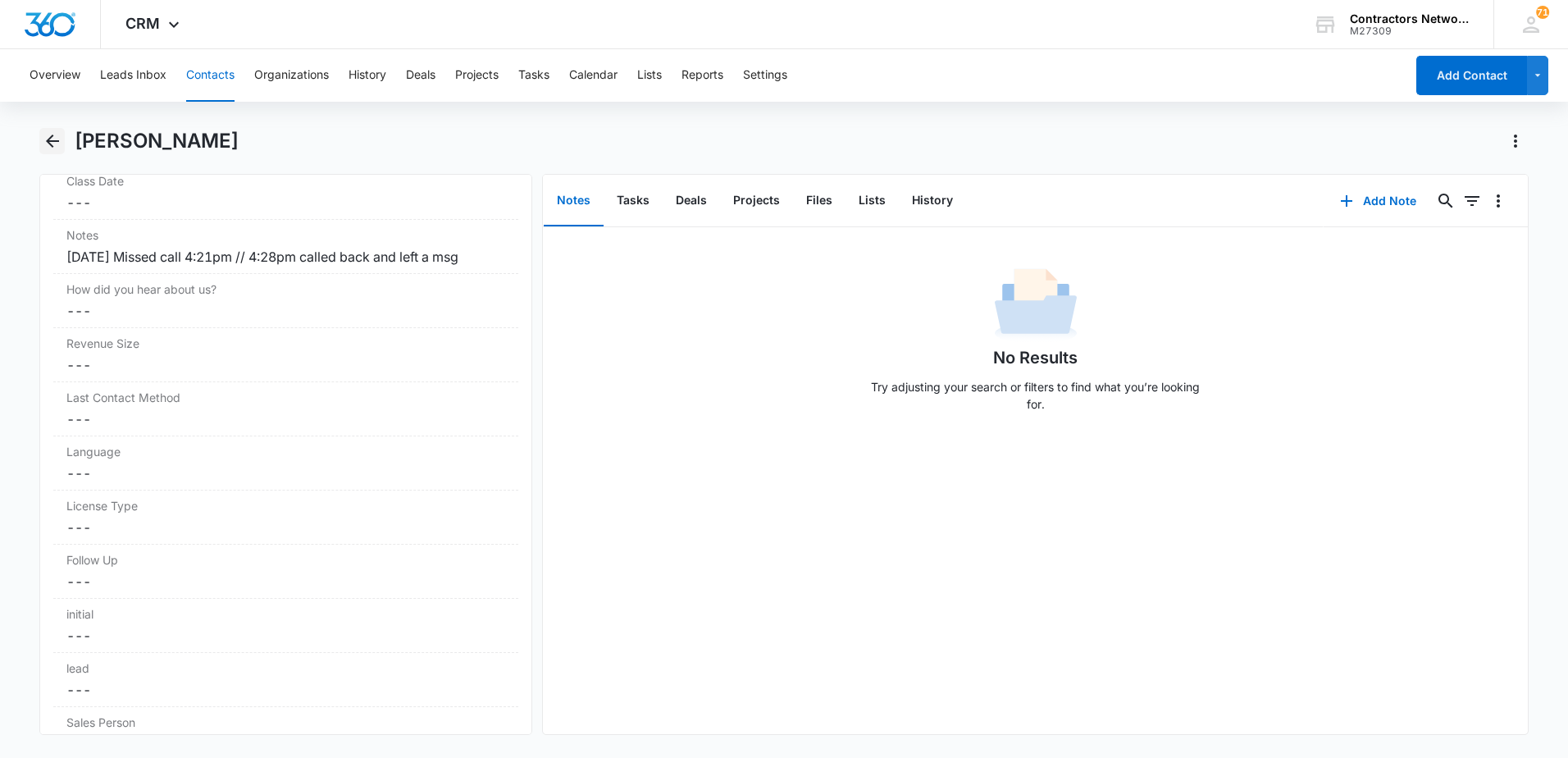
click at [53, 139] on icon "Back" at bounding box center [52, 141] width 20 height 20
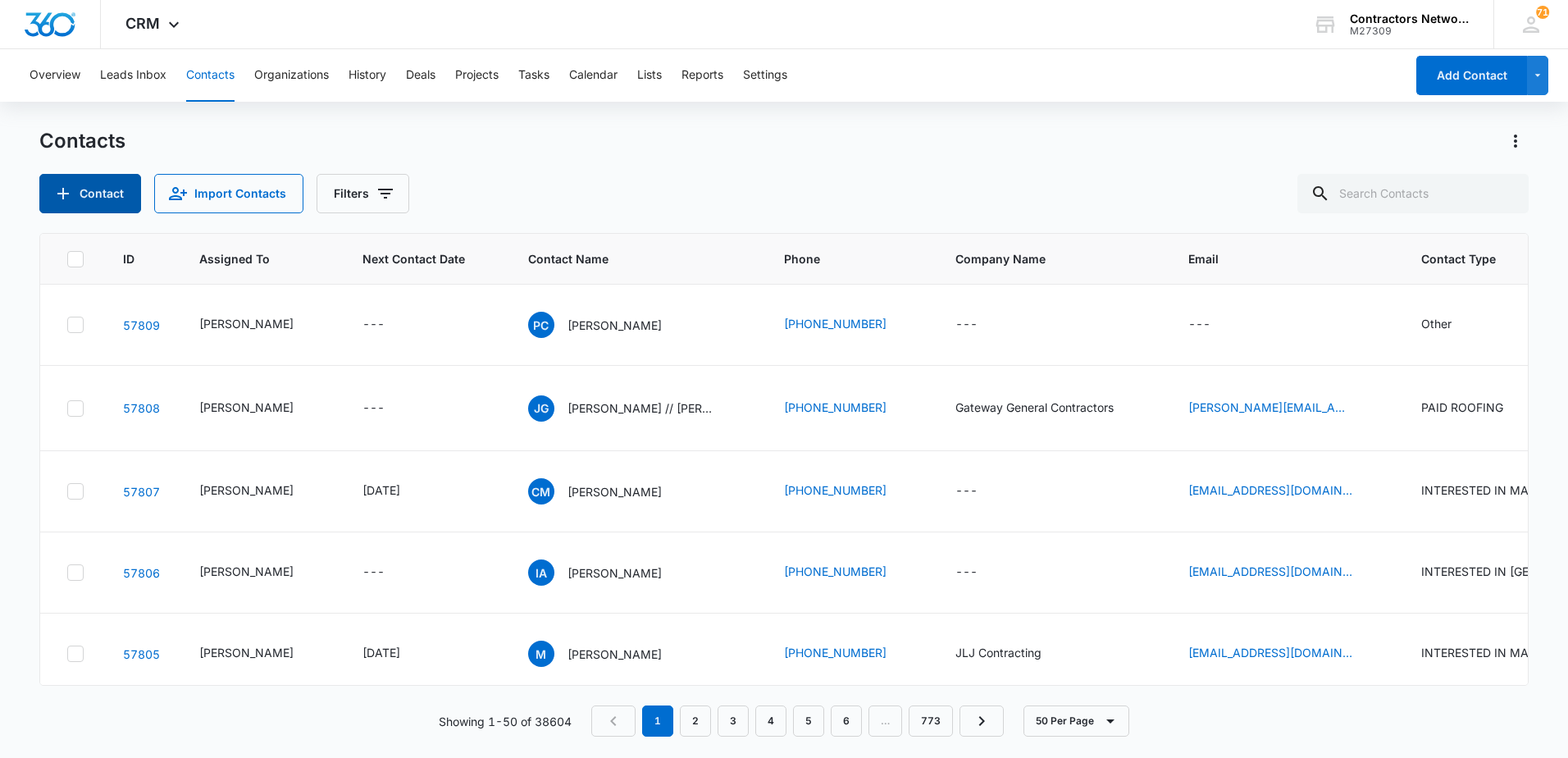
click at [102, 201] on button "Contact" at bounding box center [90, 193] width 102 height 39
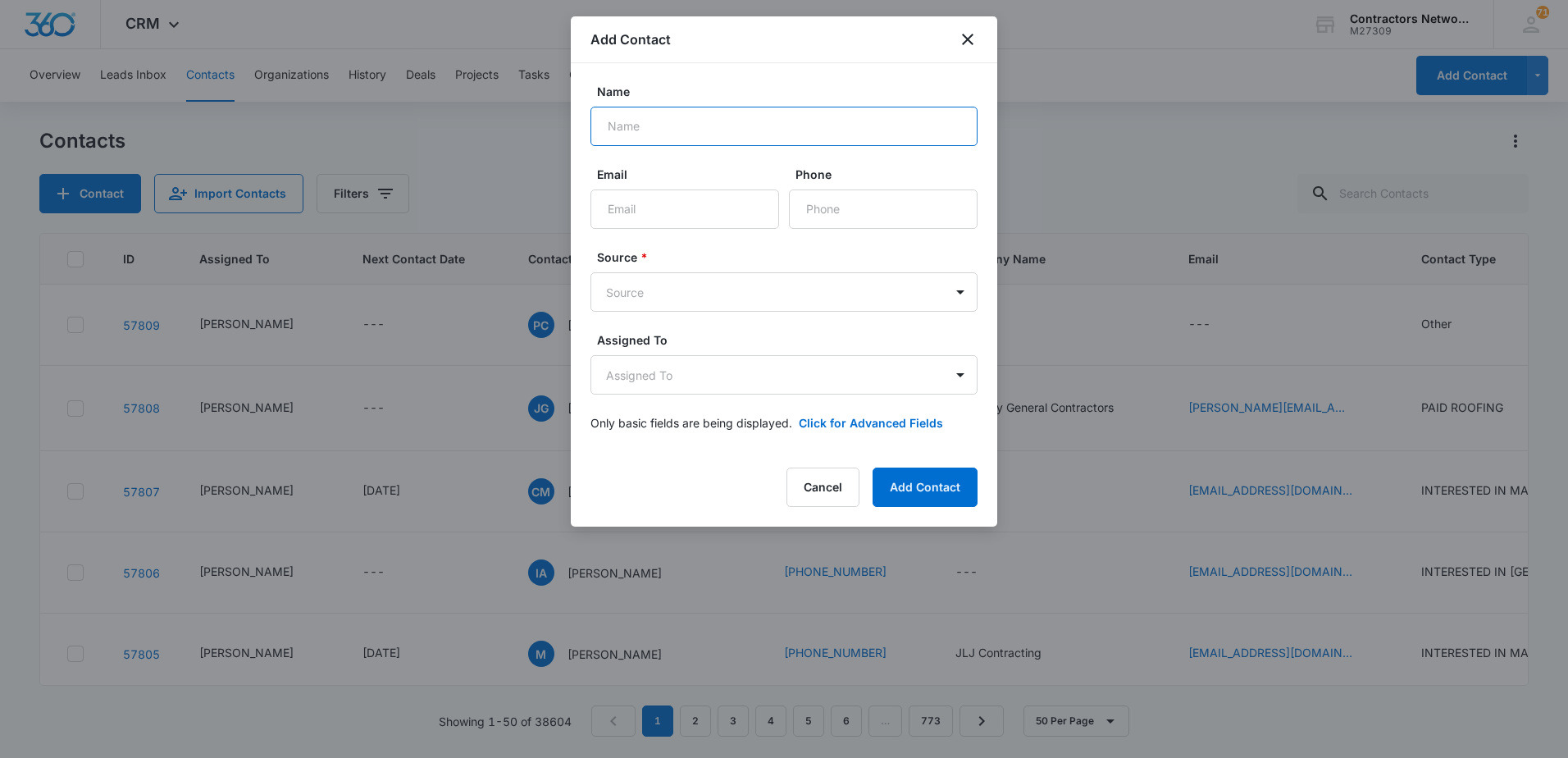
click at [749, 137] on input "Name" at bounding box center [783, 126] width 387 height 39
type input "[PERSON_NAME]"
type input "[PHONE_NUMBER]"
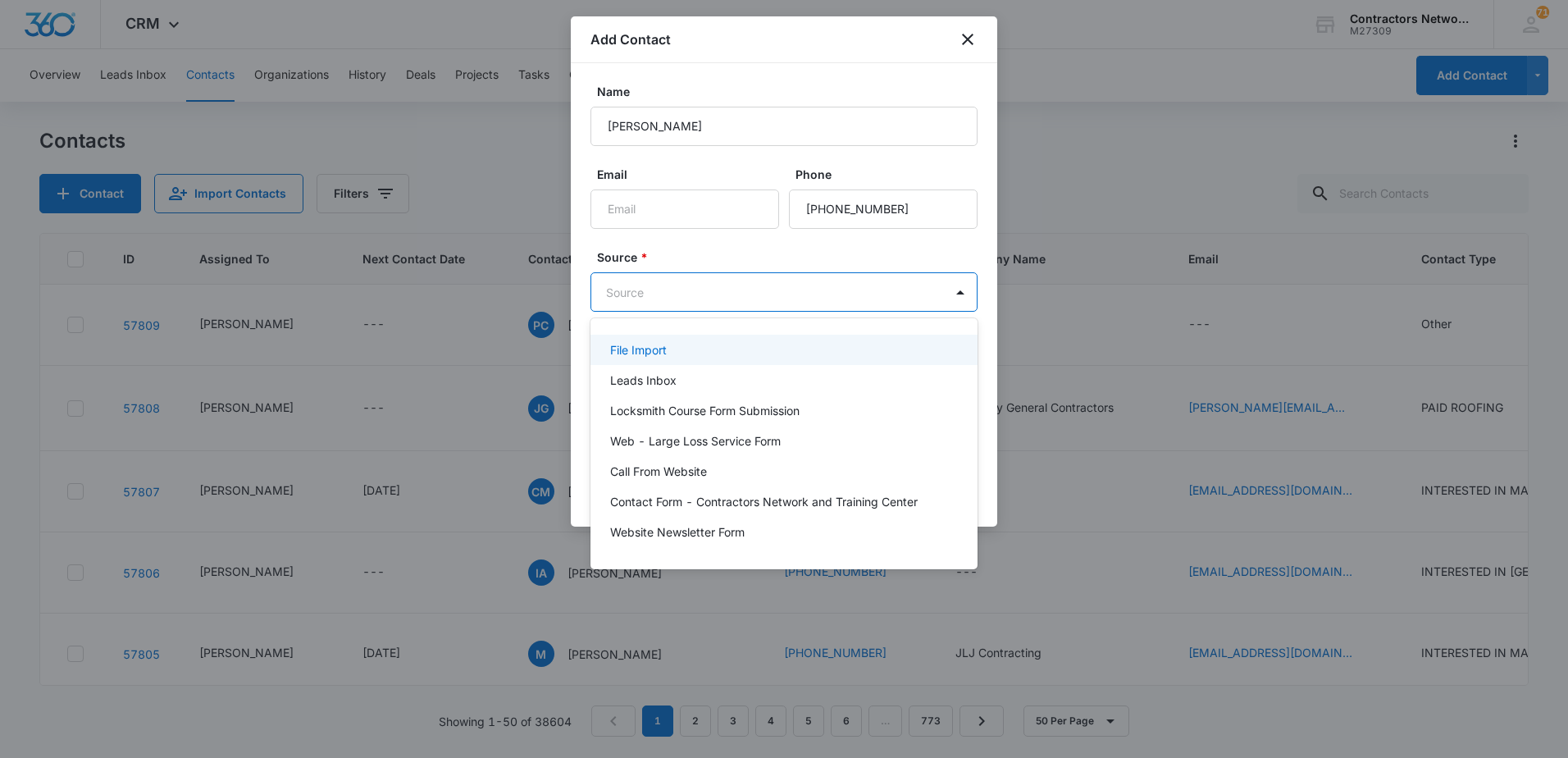
click at [715, 292] on body "CRM Apps Reputation Websites Forms CRM Email Social Shop Payments POS Content A…" at bounding box center [784, 379] width 1568 height 758
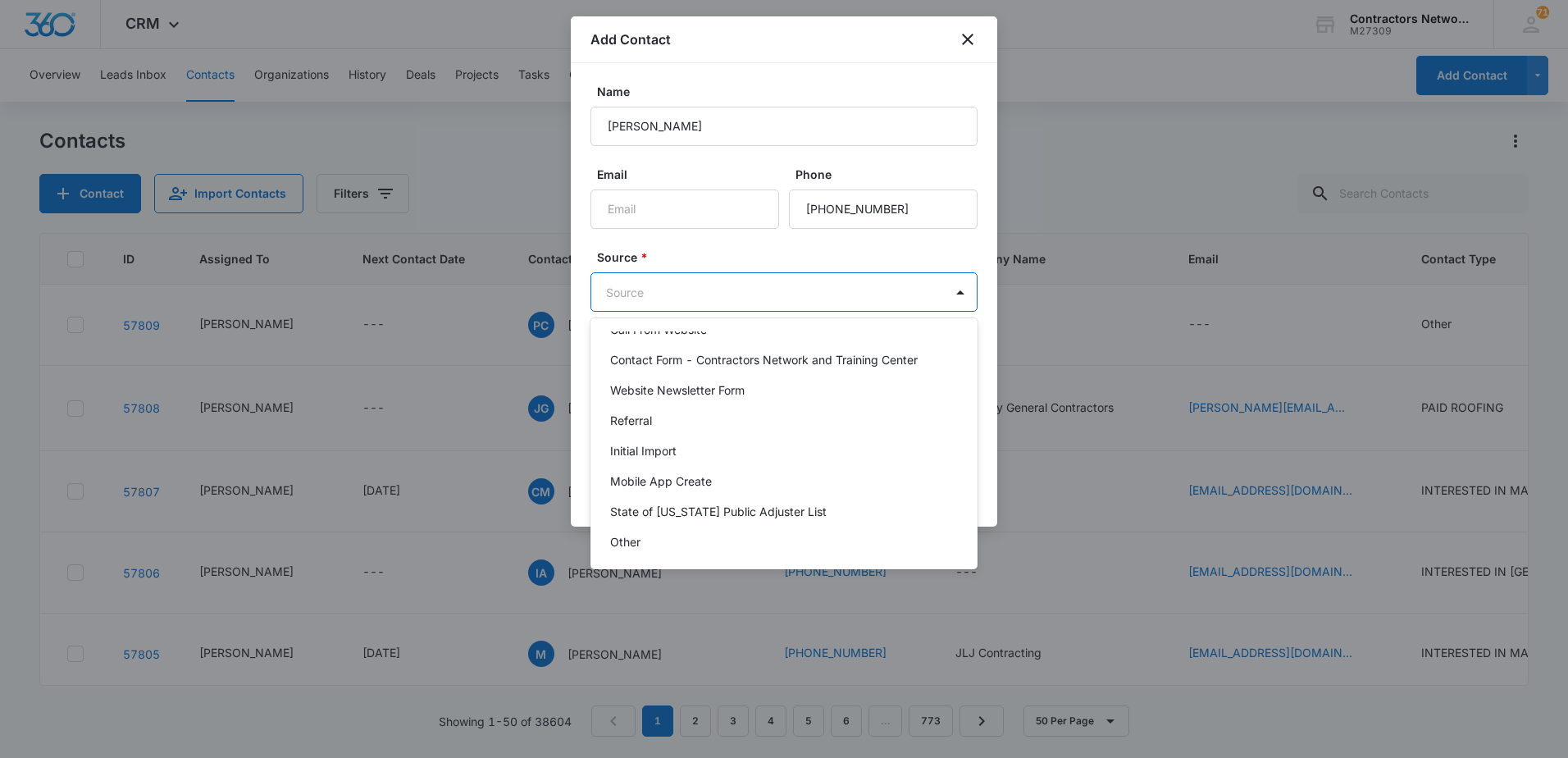
scroll to position [164, 0]
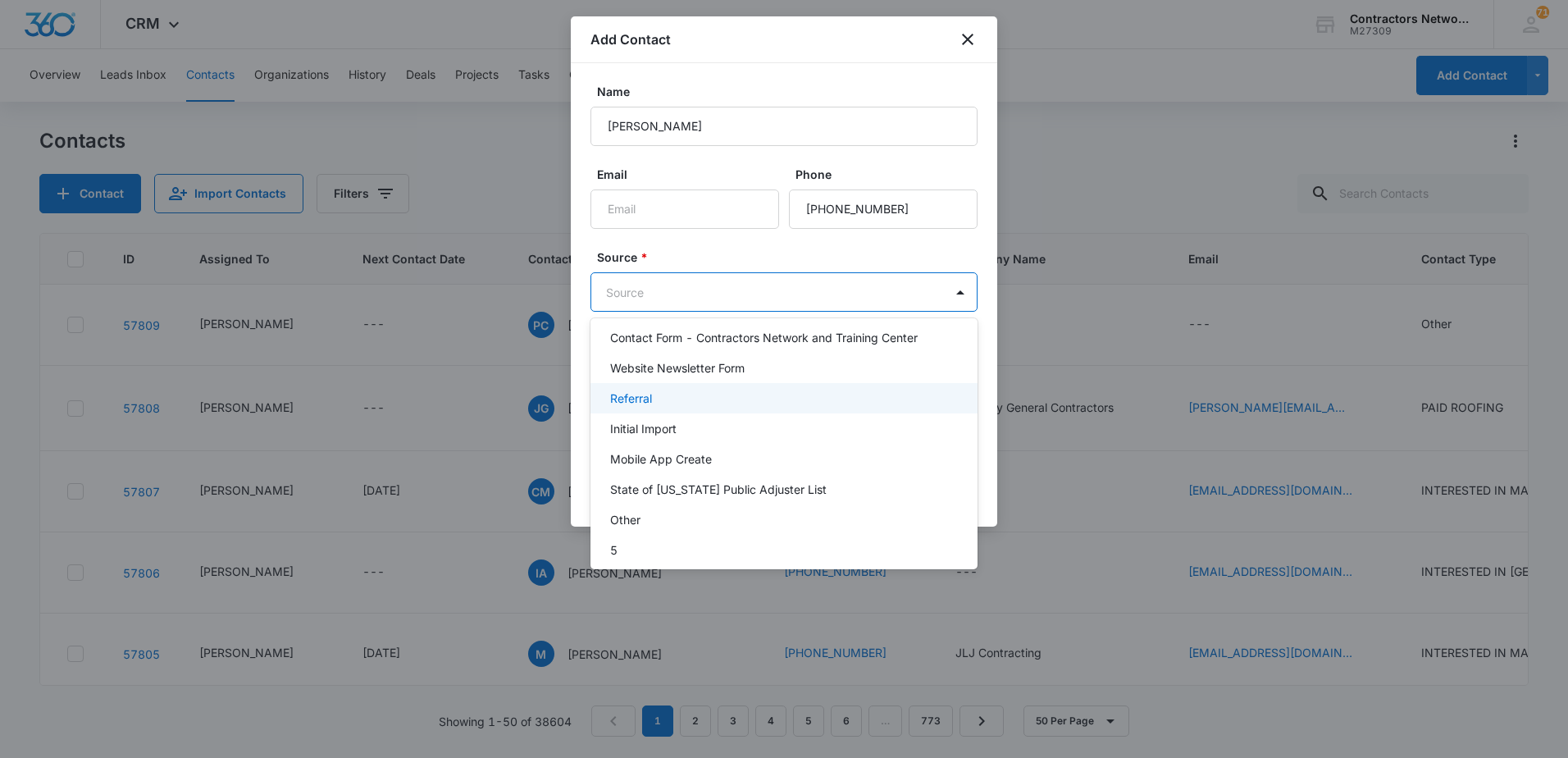
click at [699, 402] on div "Referral" at bounding box center [782, 398] width 344 height 17
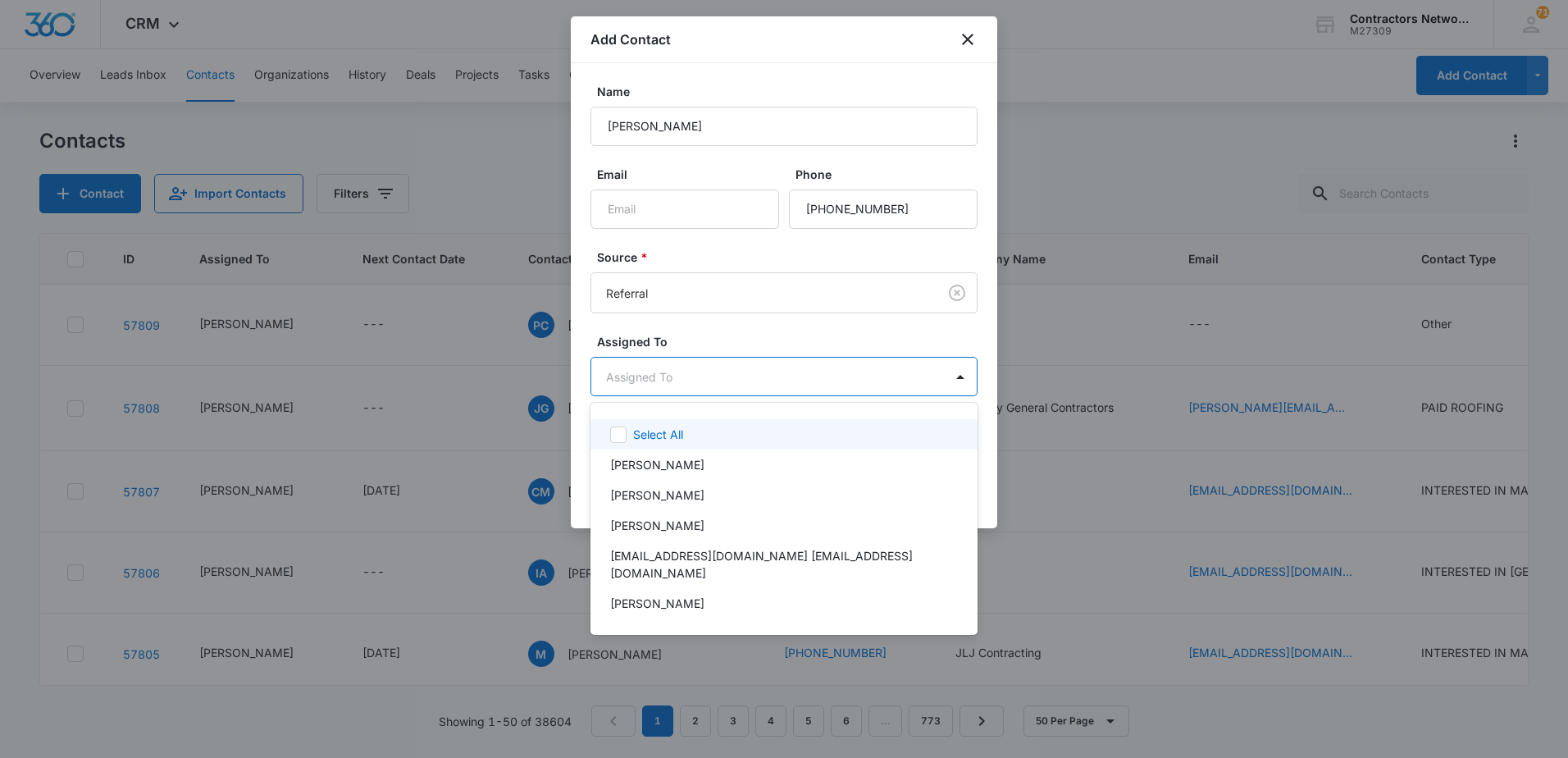
click at [654, 390] on body "CRM Apps Reputation Websites Forms CRM Email Social Shop Payments POS Content A…" at bounding box center [784, 379] width 1568 height 758
click at [640, 462] on p "[PERSON_NAME]" at bounding box center [657, 464] width 94 height 17
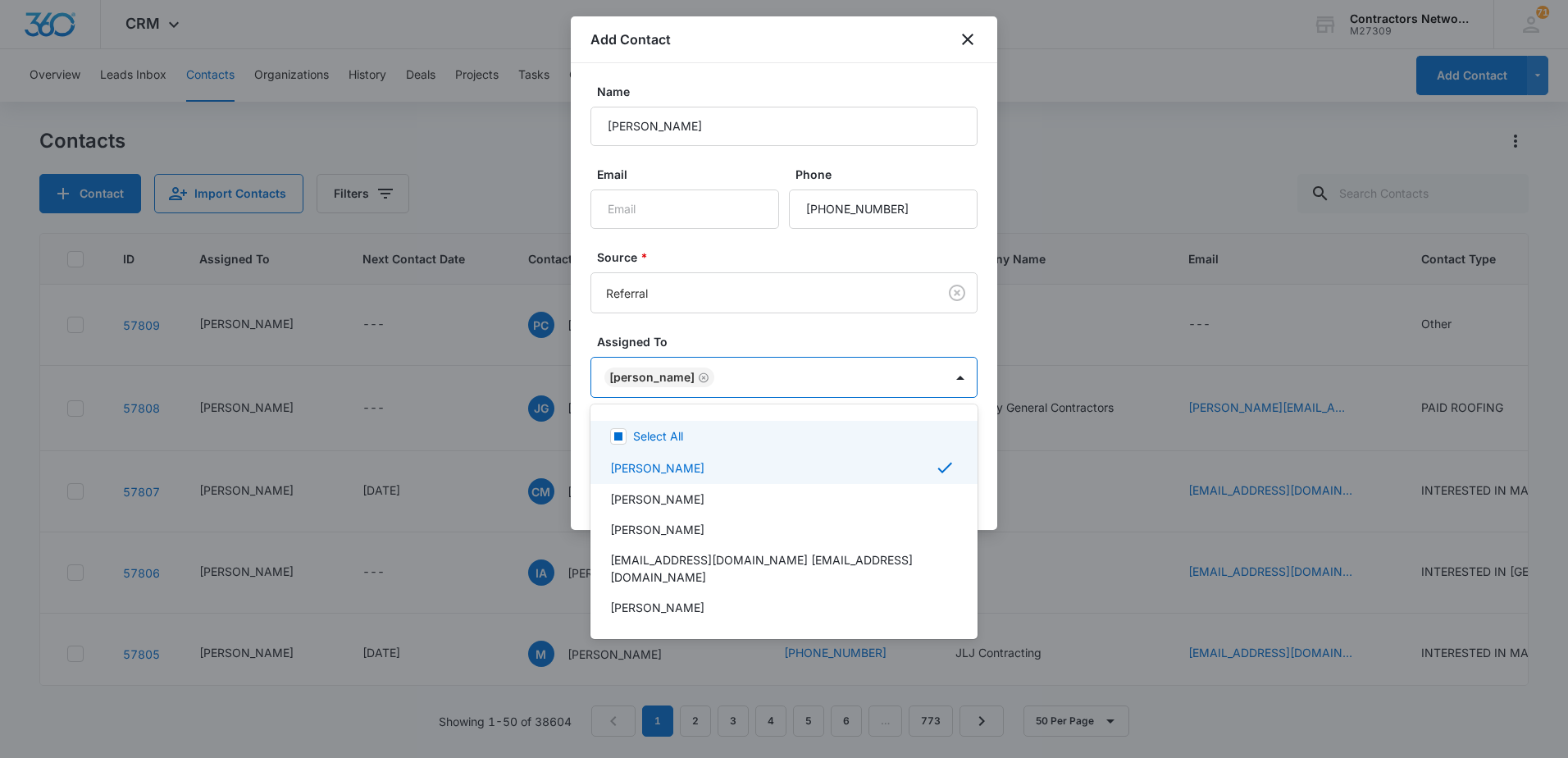
click at [702, 335] on div at bounding box center [784, 379] width 1568 height 758
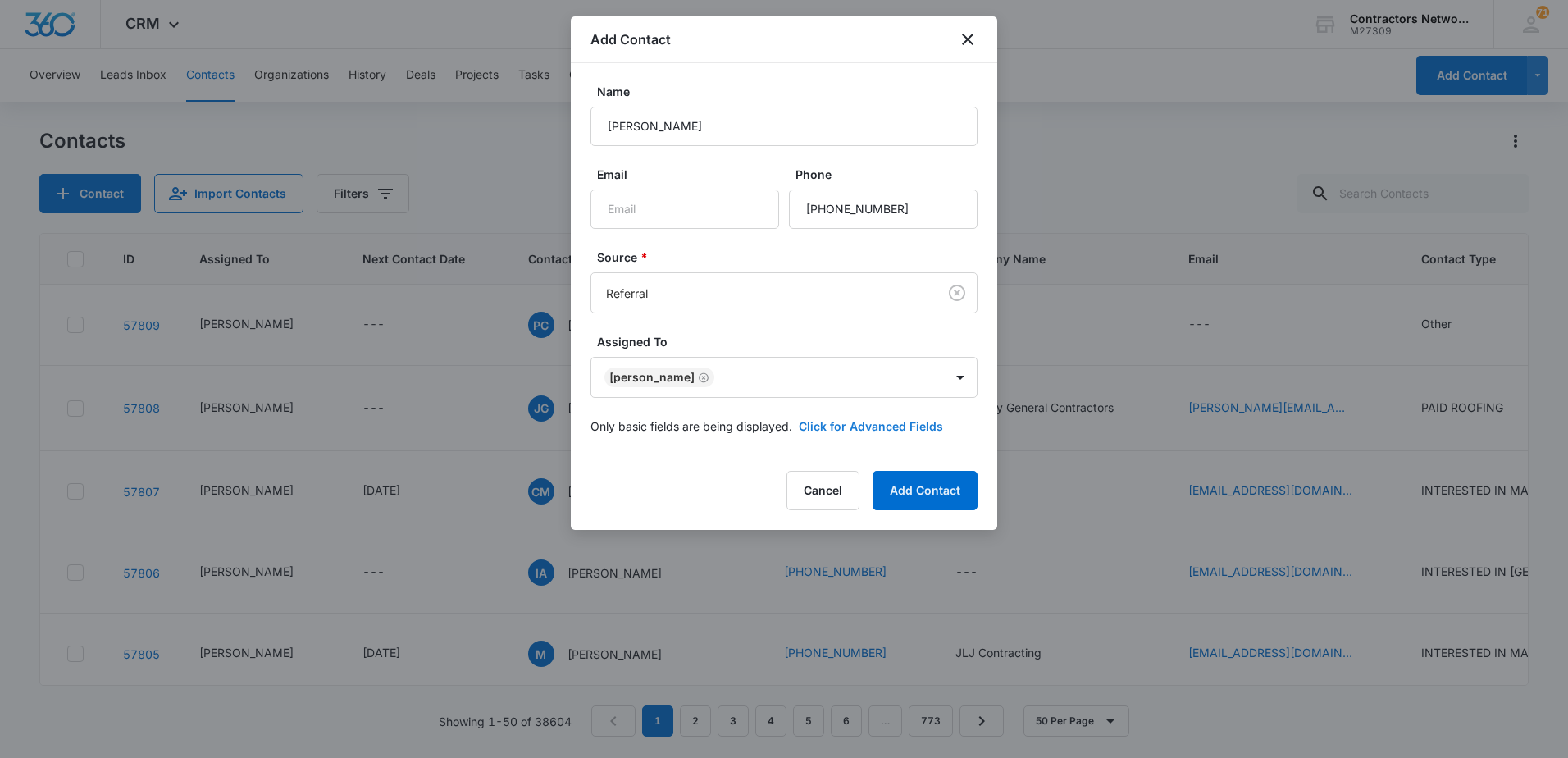
click at [898, 421] on button "Click for Advanced Fields" at bounding box center [871, 426] width 144 height 17
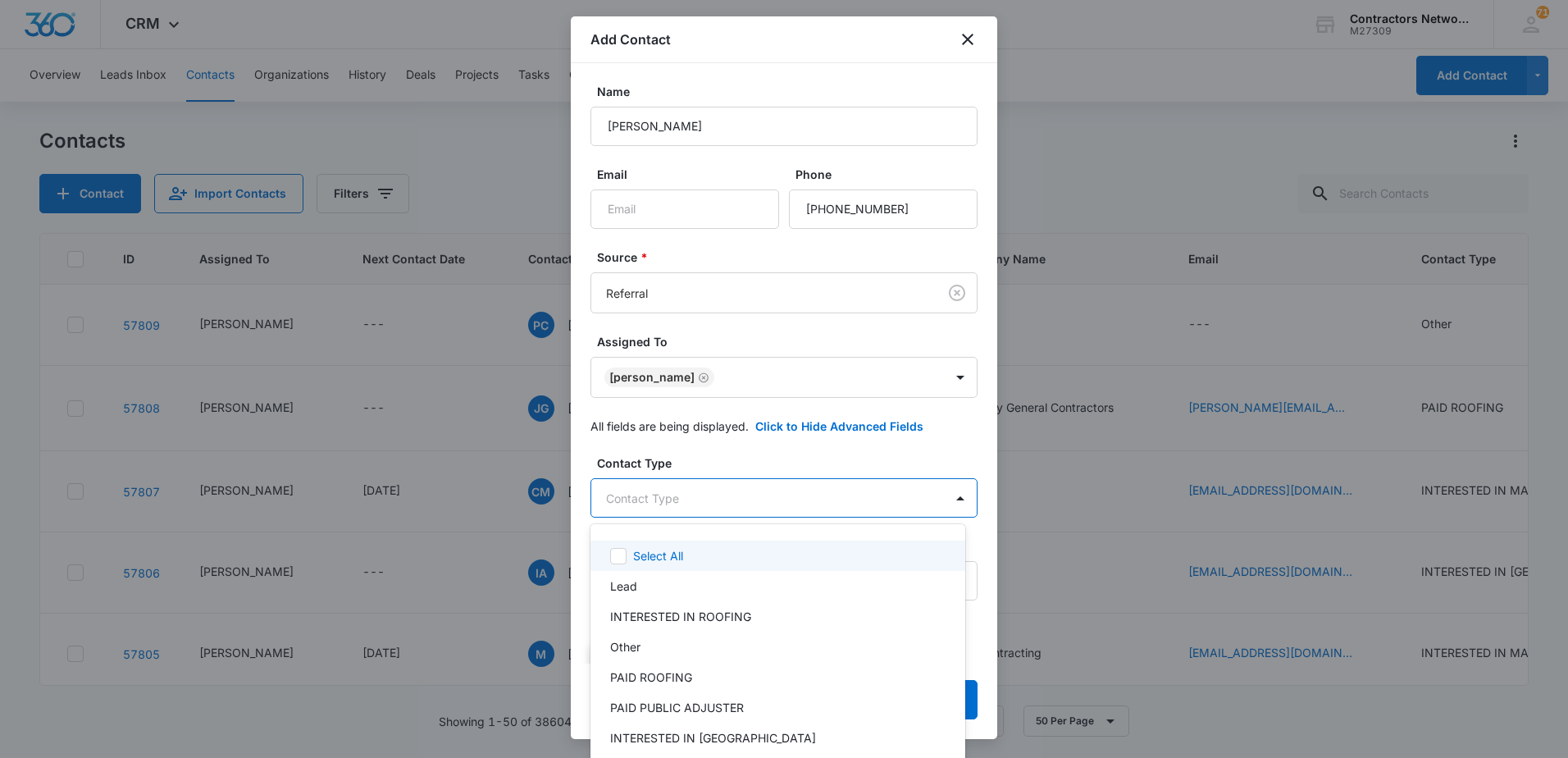
click at [636, 492] on body "CRM Apps Reputation Websites Forms CRM Email Social Shop Payments POS Content A…" at bounding box center [784, 379] width 1568 height 758
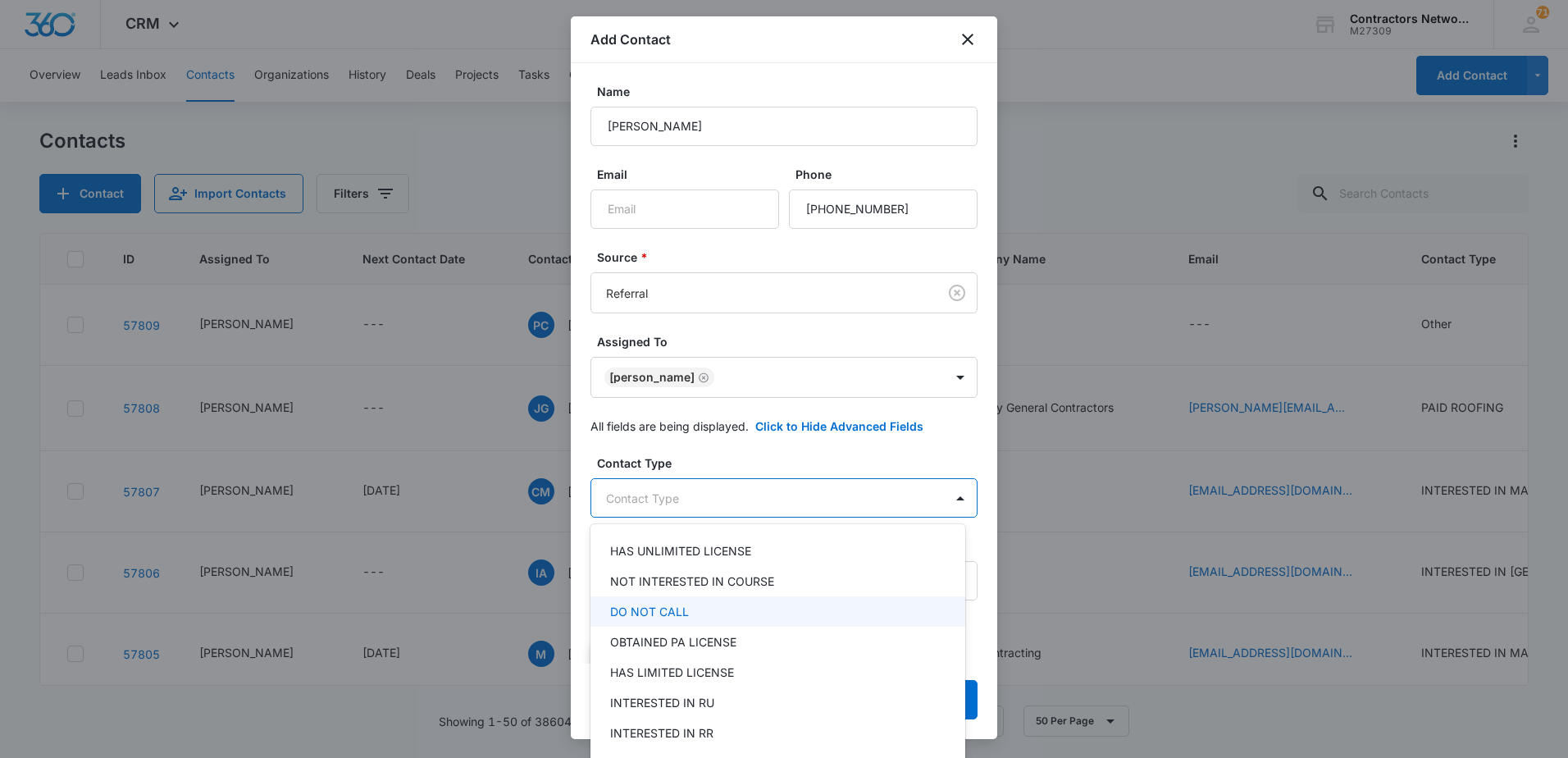
scroll to position [246, 0]
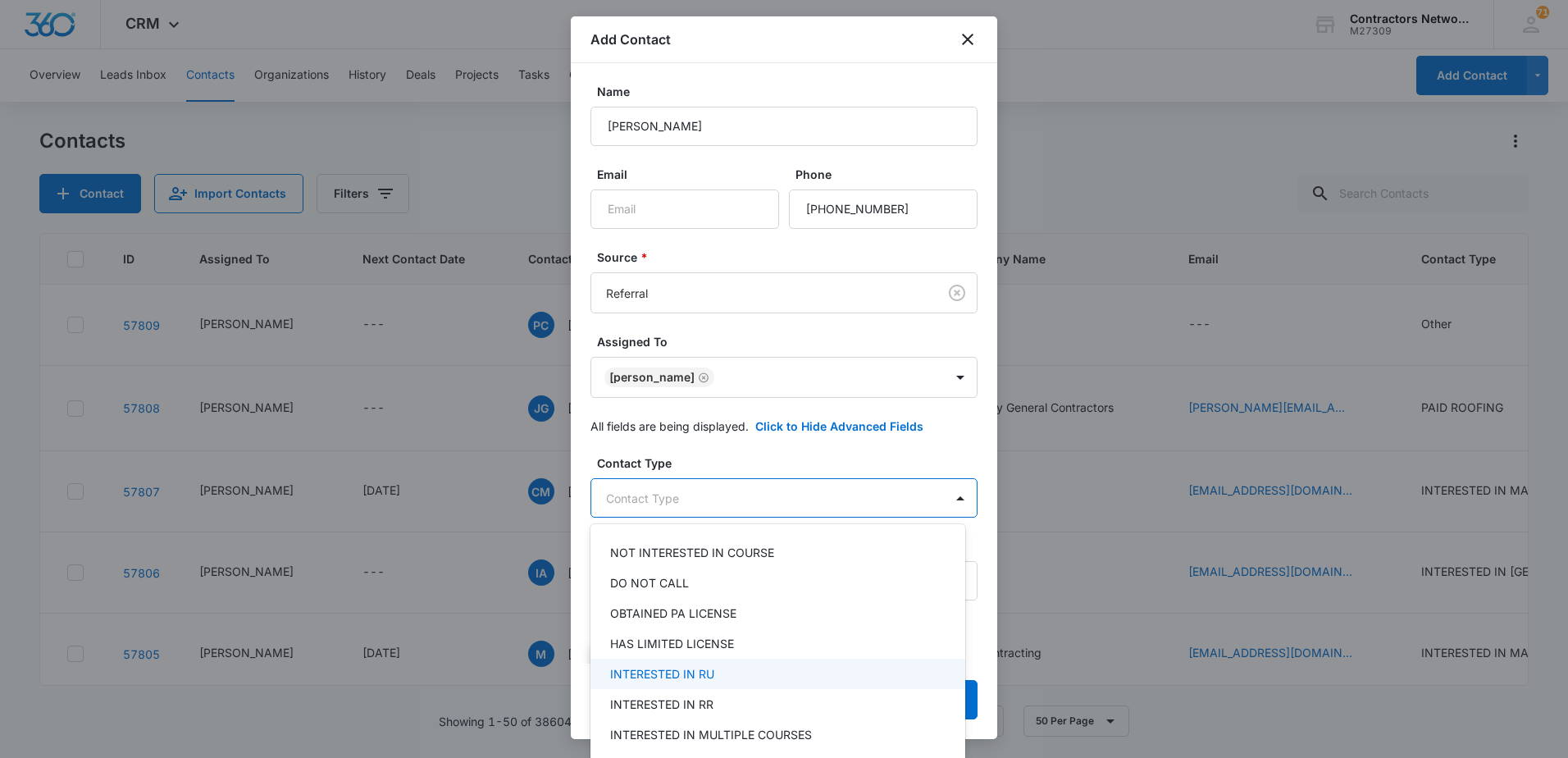
click at [686, 673] on p "INTERESTED IN RU" at bounding box center [662, 674] width 105 height 17
click at [759, 336] on div at bounding box center [784, 379] width 1568 height 758
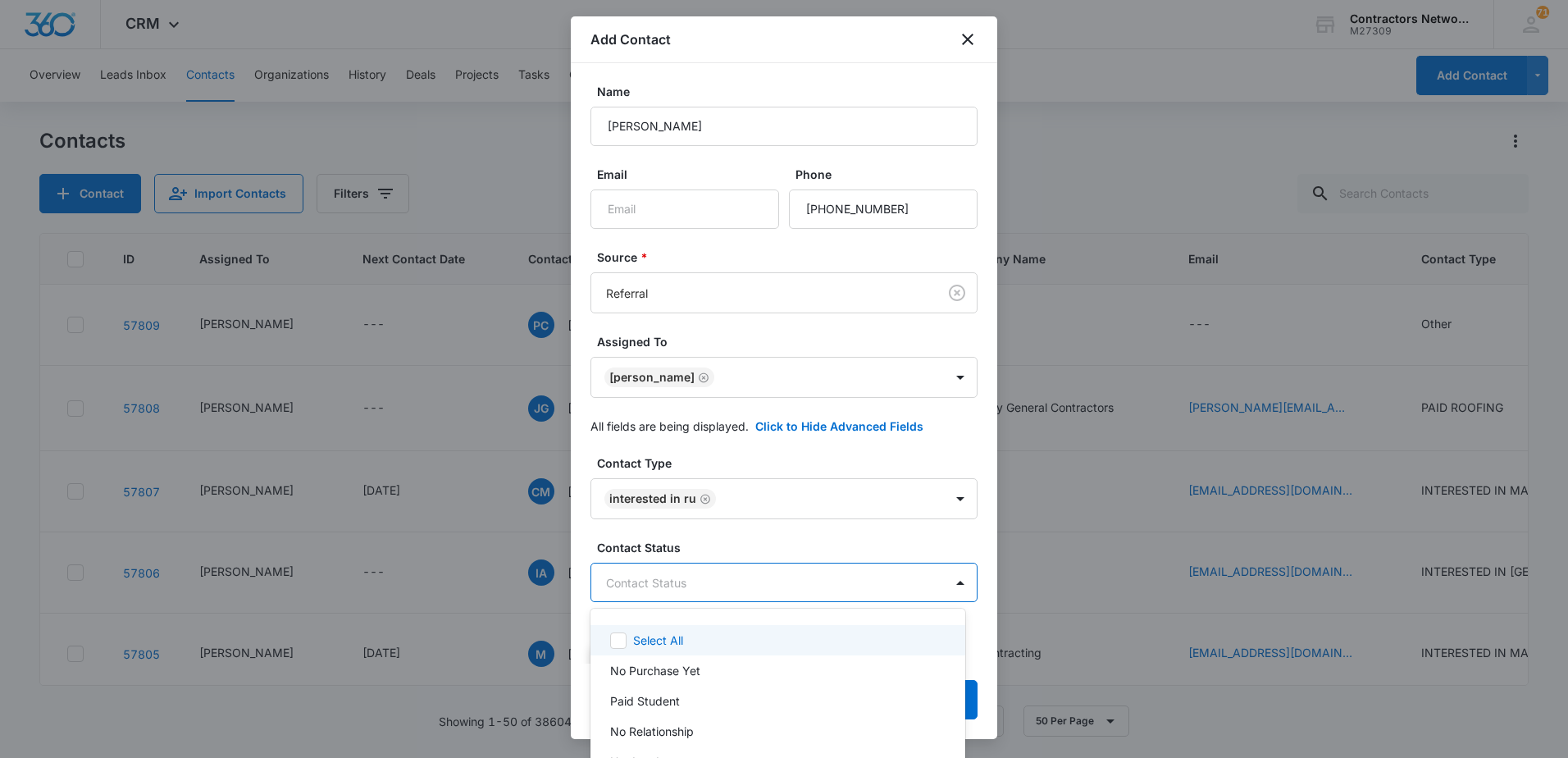
click at [844, 581] on body "CRM Apps Reputation Websites Forms CRM Email Social Shop Payments POS Content A…" at bounding box center [784, 379] width 1568 height 758
click at [691, 675] on p "No Purchase Yet" at bounding box center [655, 671] width 90 height 17
click at [748, 537] on div at bounding box center [784, 379] width 1568 height 758
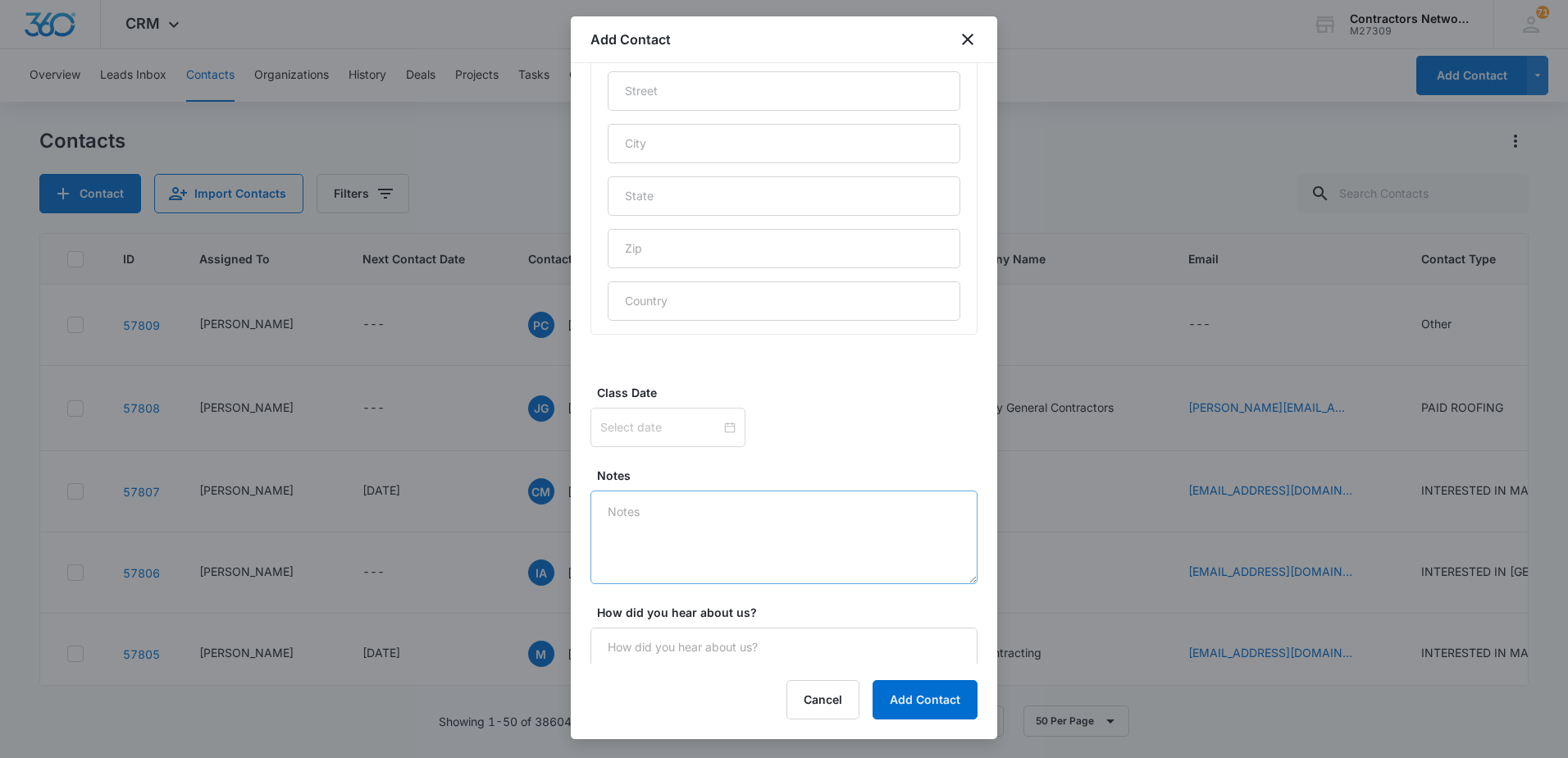
scroll to position [891, 0]
click at [680, 533] on textarea "Notes" at bounding box center [783, 533] width 387 height 93
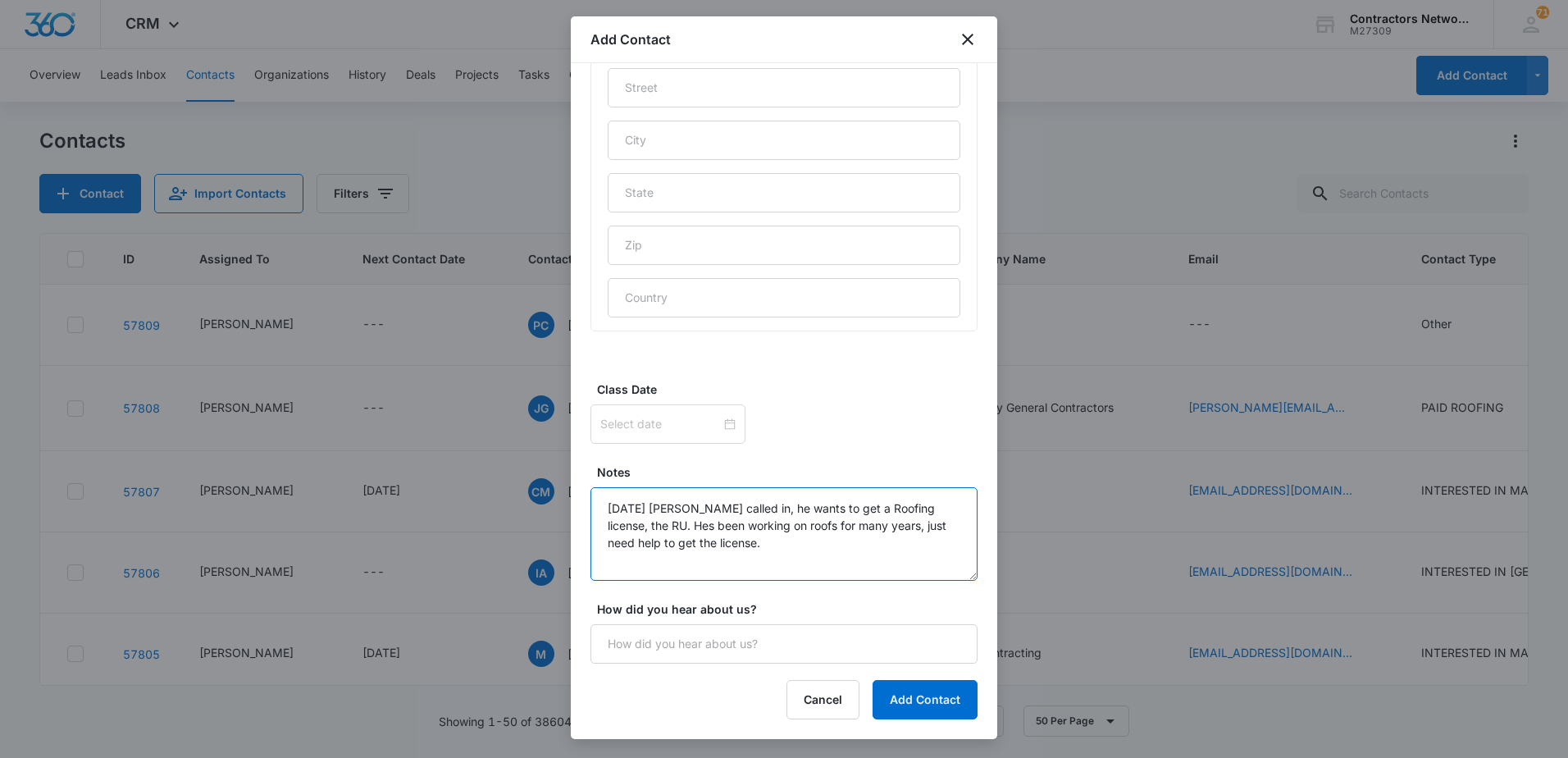
click at [714, 544] on textarea "[DATE] [PERSON_NAME] called in, he wants to get a Roofing license, the RU. Hes …" at bounding box center [783, 533] width 387 height 93
click at [805, 569] on textarea "[DATE] [PERSON_NAME] called in, he wants to get a Roofing license, the RU. Hes …" at bounding box center [783, 533] width 387 height 93
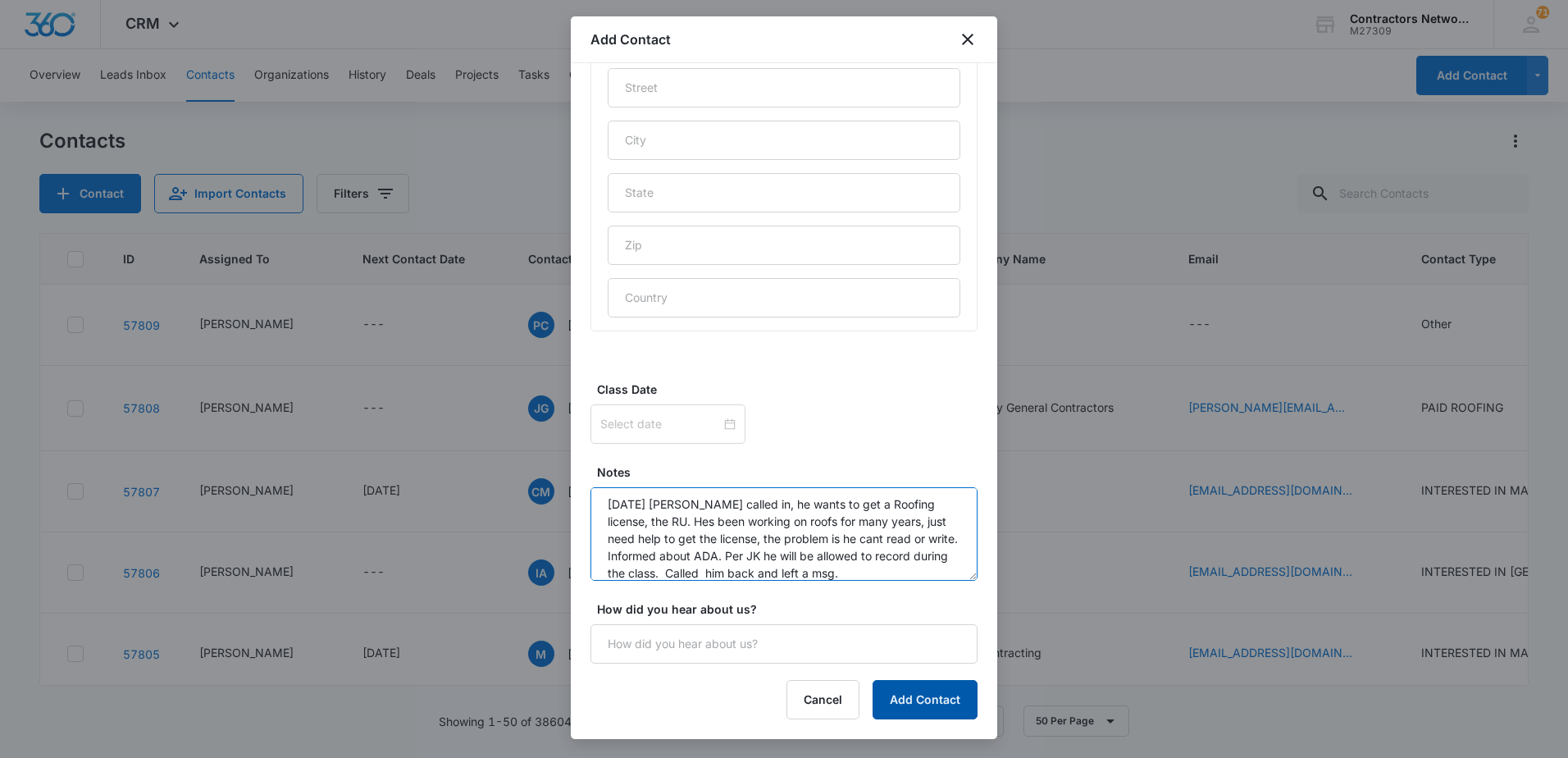
type textarea "[DATE] [PERSON_NAME] called in, he wants to get a Roofing license, the RU. Hes …"
click at [924, 694] on button "Add Contact" at bounding box center [925, 699] width 105 height 39
click at [722, 551] on textarea "[DATE] [PERSON_NAME] called in, he wants to get a Roofing license, the RU. Hes …" at bounding box center [783, 533] width 387 height 93
